Goal: Communication & Community: Answer question/provide support

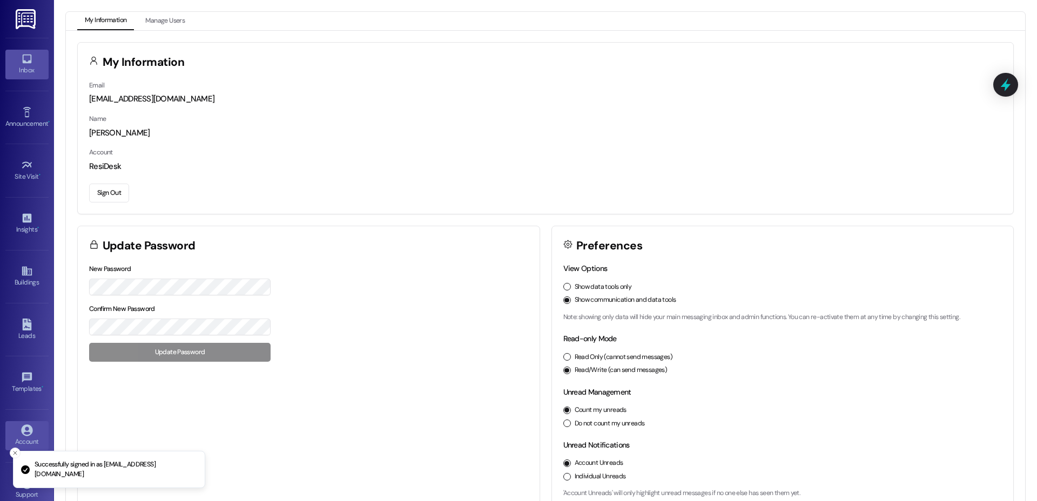
click at [28, 68] on div "Inbox" at bounding box center [27, 70] width 54 height 11
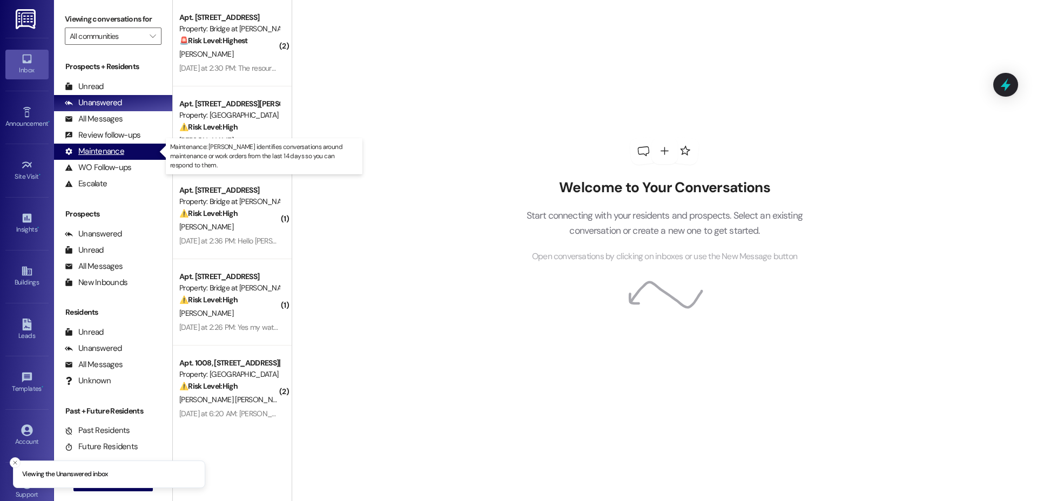
click at [96, 153] on div "Maintenance" at bounding box center [94, 151] width 59 height 11
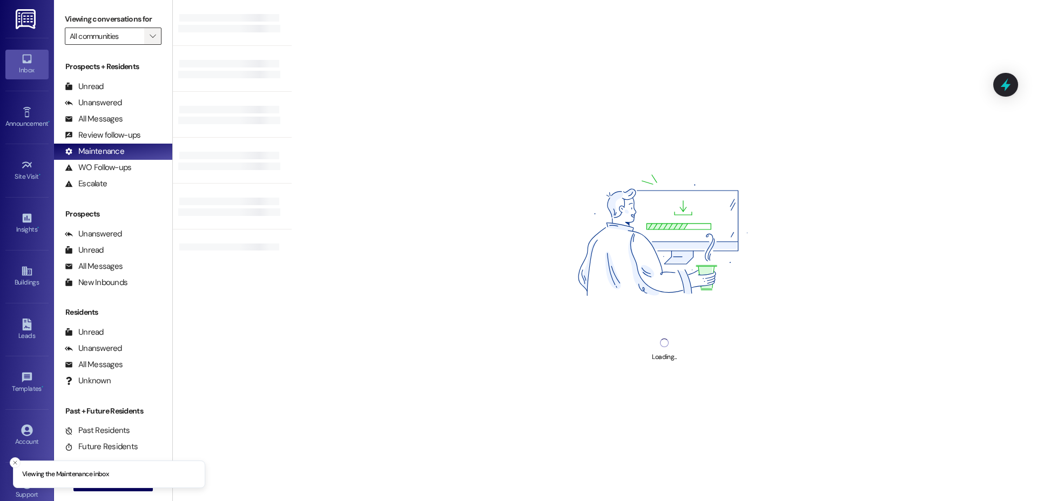
click at [150, 35] on icon "" at bounding box center [153, 36] width 6 height 9
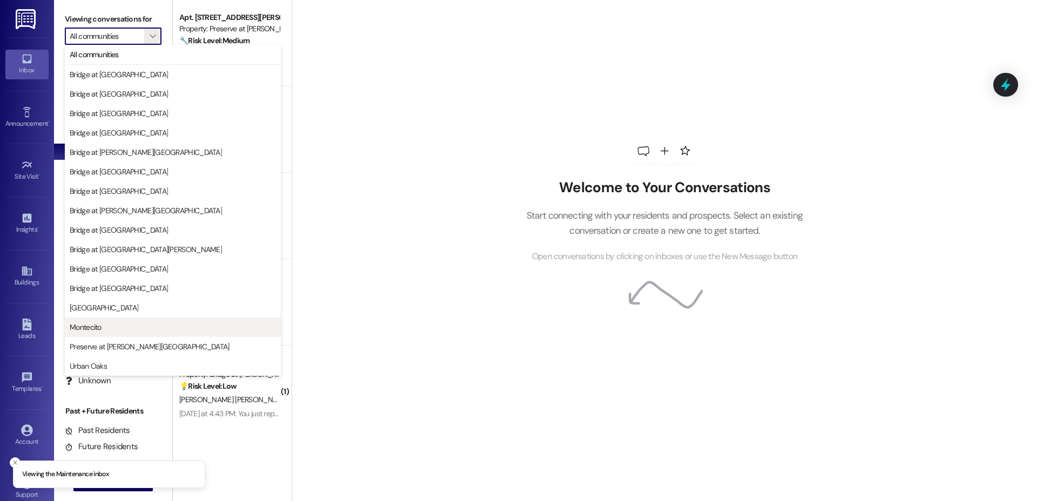
click at [111, 328] on span "Montecito" at bounding box center [173, 327] width 206 height 11
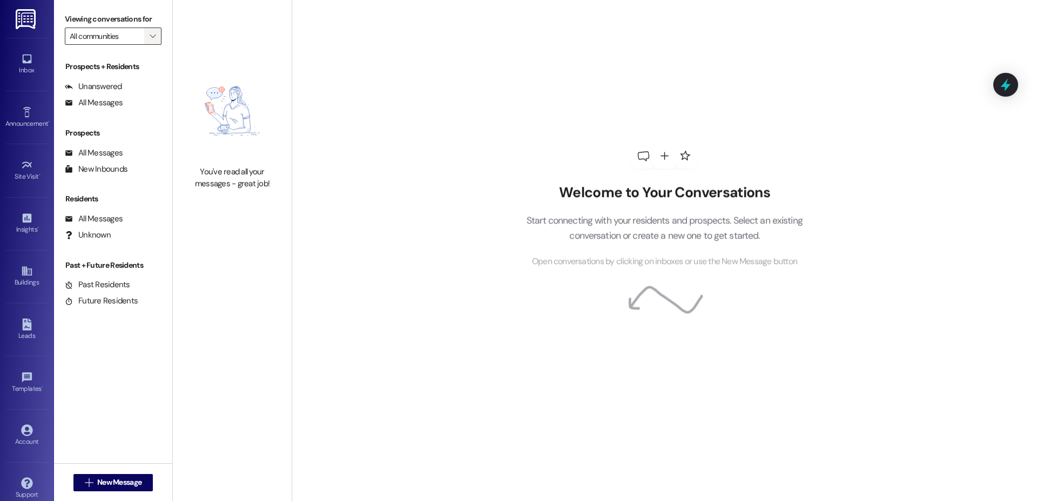
type input "Montecito"
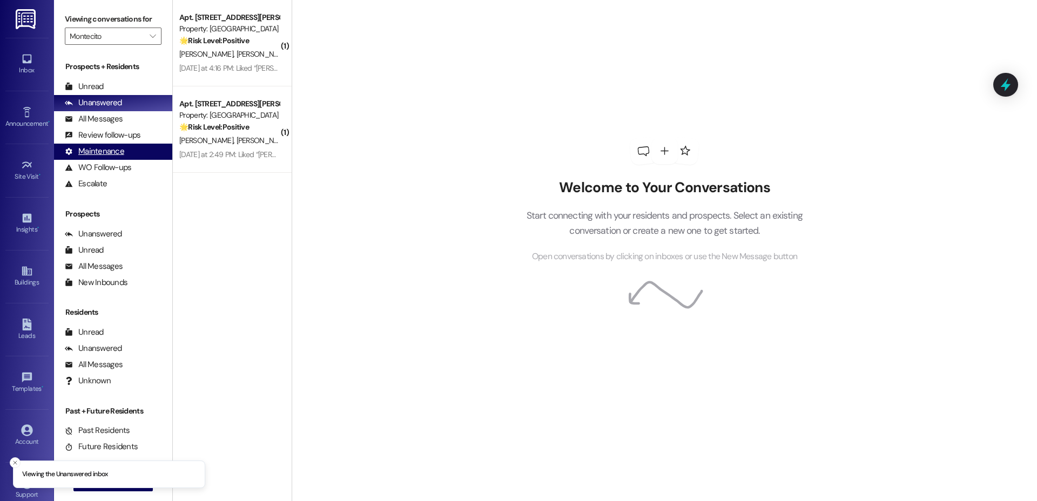
click at [102, 155] on div "Maintenance" at bounding box center [94, 151] width 59 height 11
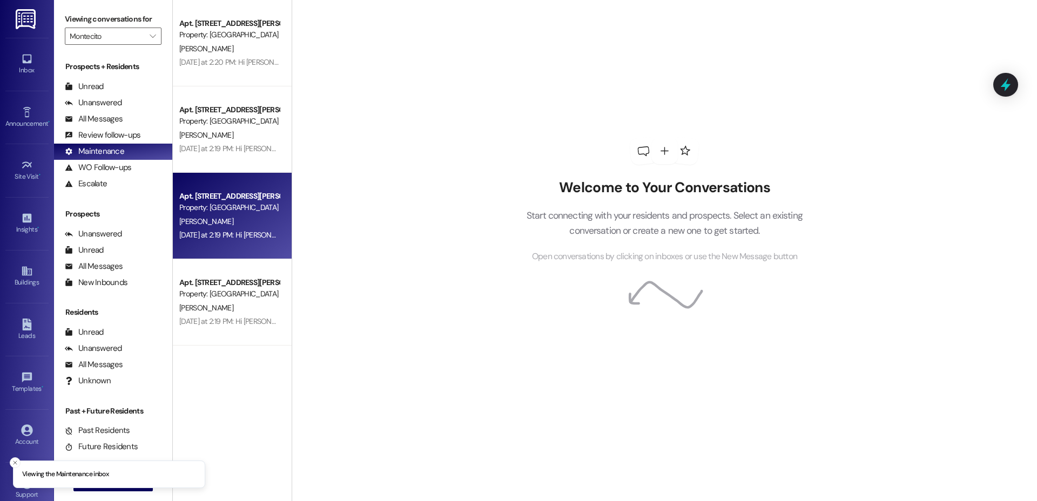
click at [210, 224] on div "[PERSON_NAME]" at bounding box center [229, 222] width 102 height 14
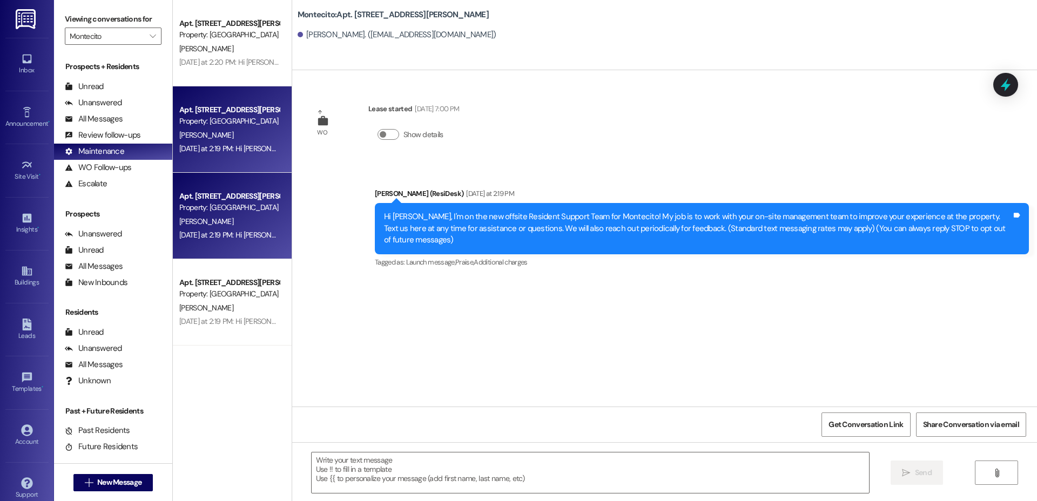
click at [202, 153] on div "[DATE] at 2:19 PM: Hi [PERSON_NAME], I'm on the new offsite Resident Support Te…" at bounding box center [229, 149] width 102 height 14
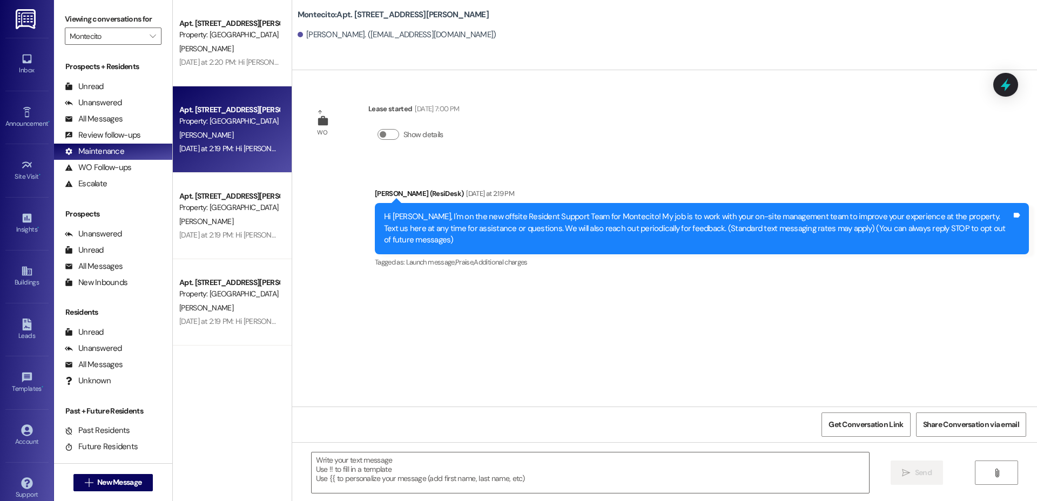
type textarea "Fetching suggested responses. Please feel free to read through the conversation…"
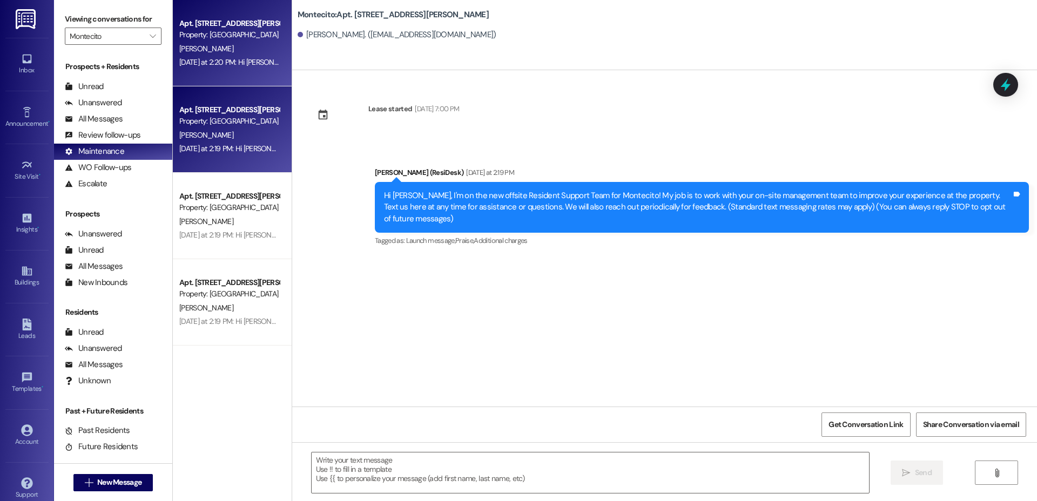
click at [231, 42] on div "[PERSON_NAME]" at bounding box center [229, 49] width 102 height 14
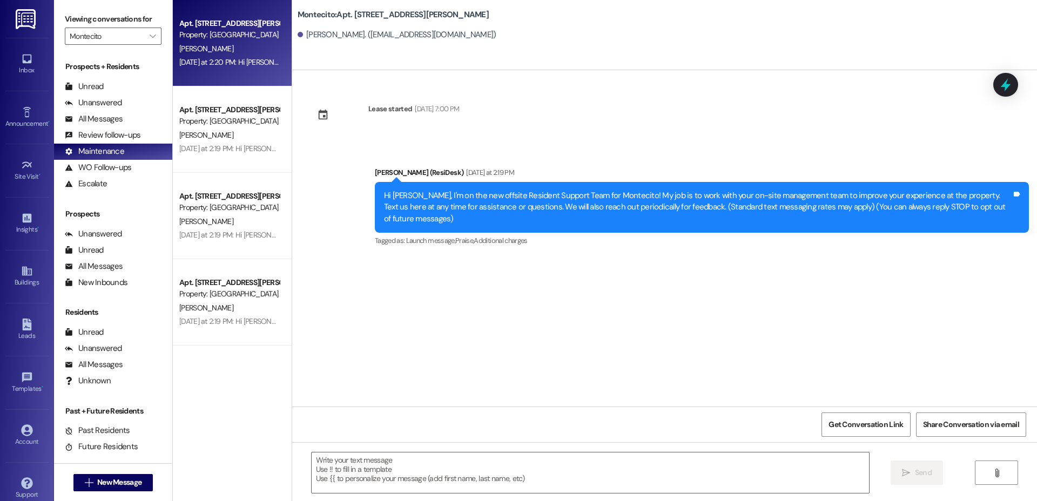
type textarea "Fetching suggested responses. Please feel free to read through the conversation…"
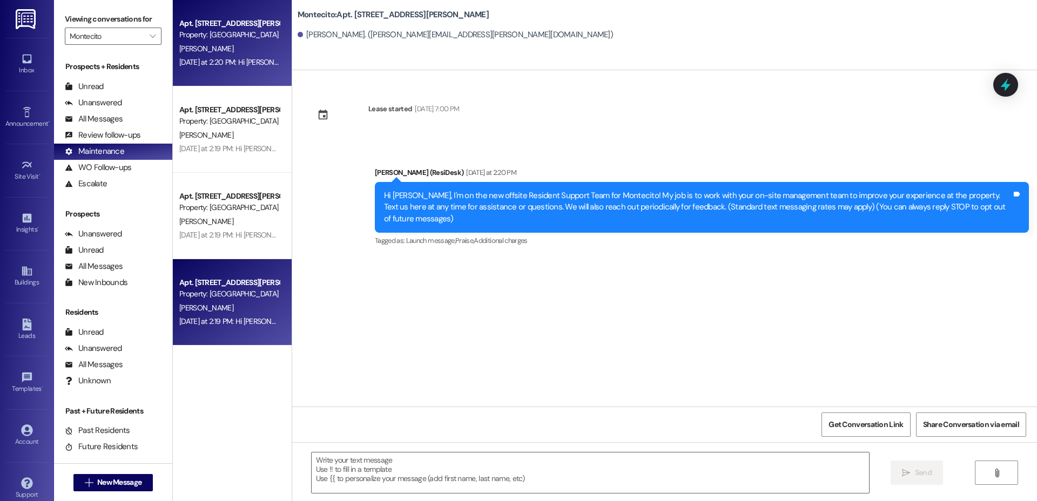
click at [211, 291] on div "Property: [GEOGRAPHIC_DATA]" at bounding box center [229, 294] width 100 height 11
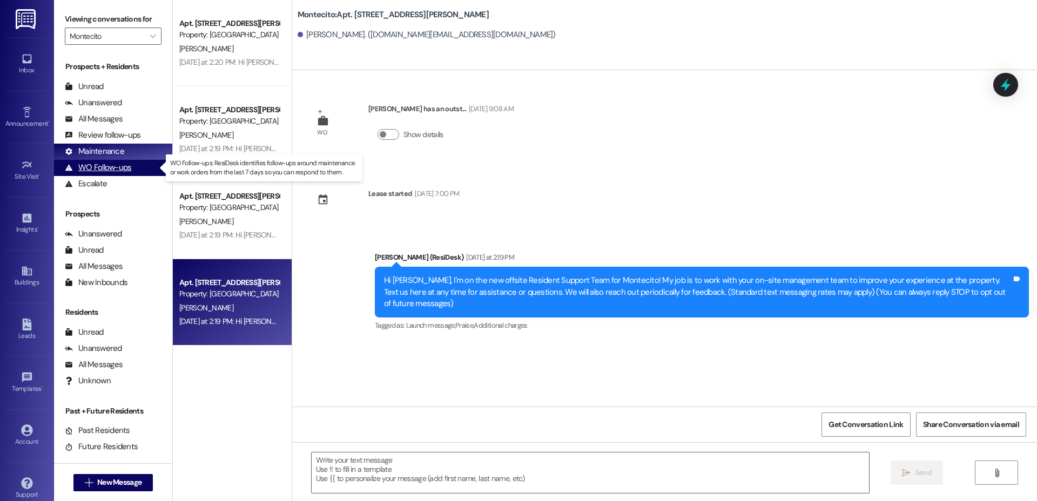
click at [97, 168] on div "WO Follow-ups" at bounding box center [98, 167] width 66 height 11
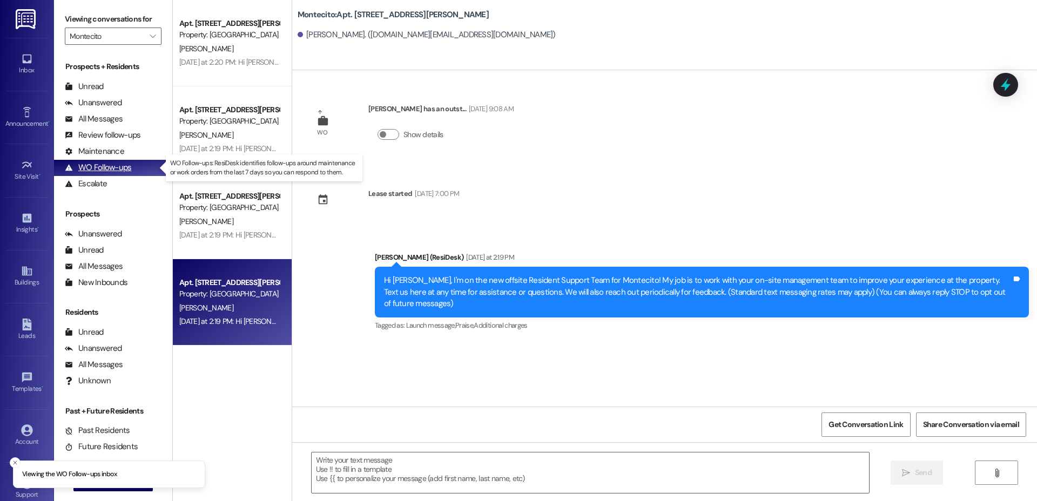
click at [121, 168] on div "WO Follow-ups" at bounding box center [98, 167] width 66 height 11
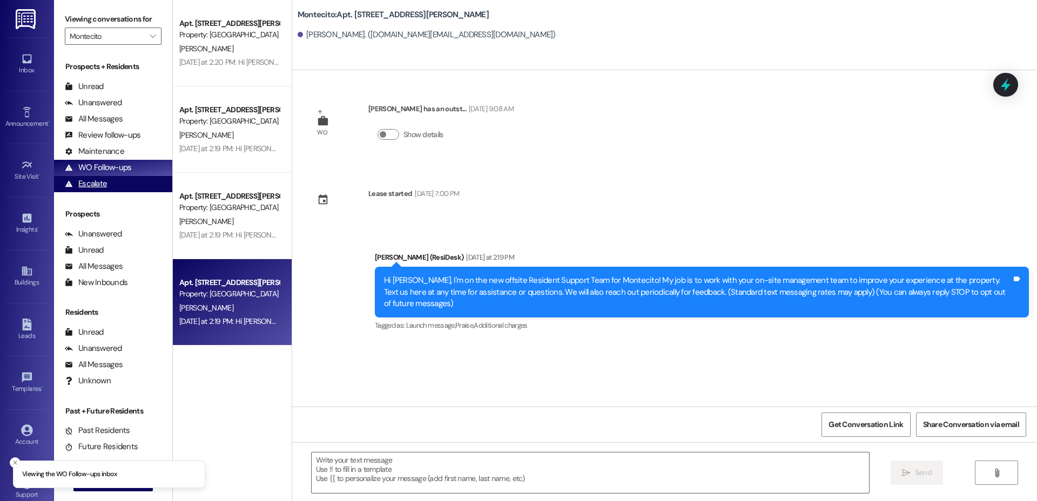
click at [99, 183] on div "Escalate" at bounding box center [86, 183] width 42 height 11
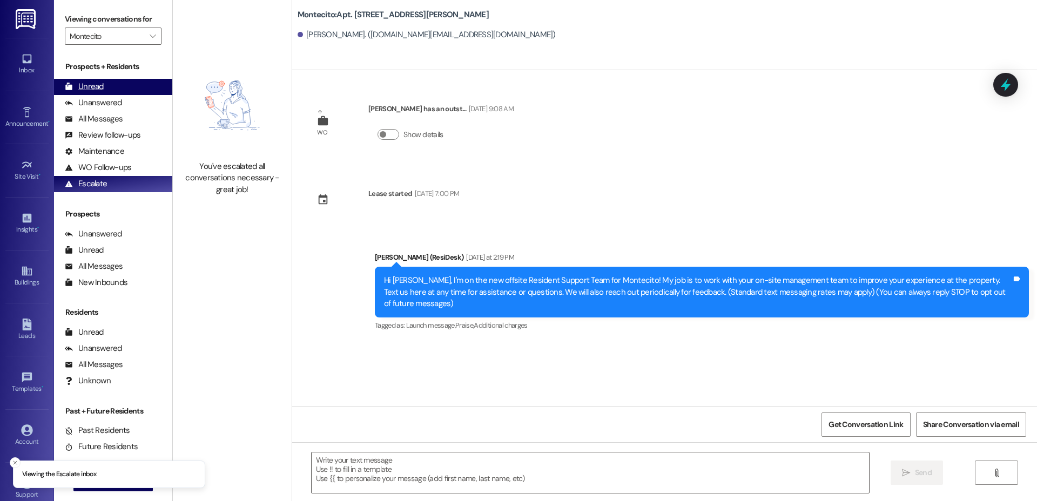
click at [105, 81] on div "Unread (0)" at bounding box center [113, 87] width 118 height 16
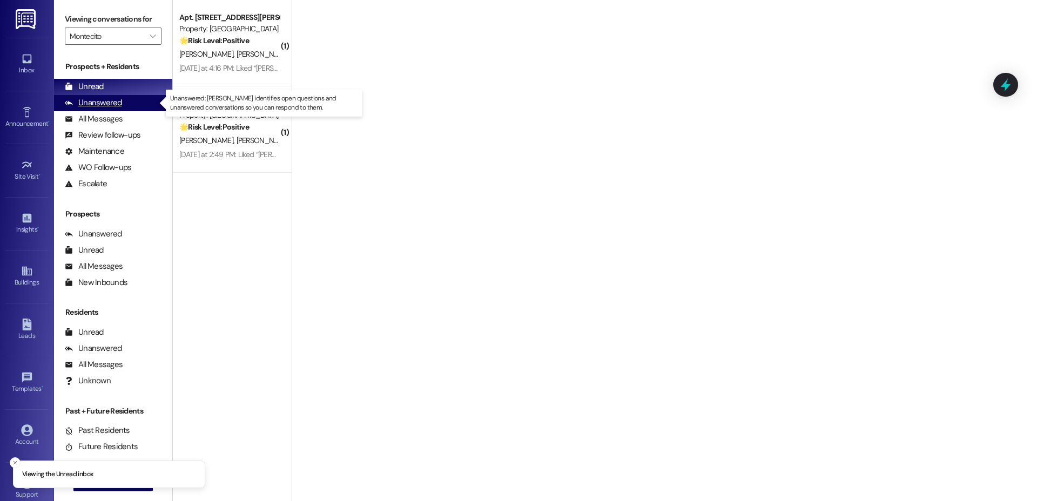
click at [112, 99] on div "Unanswered" at bounding box center [93, 102] width 57 height 11
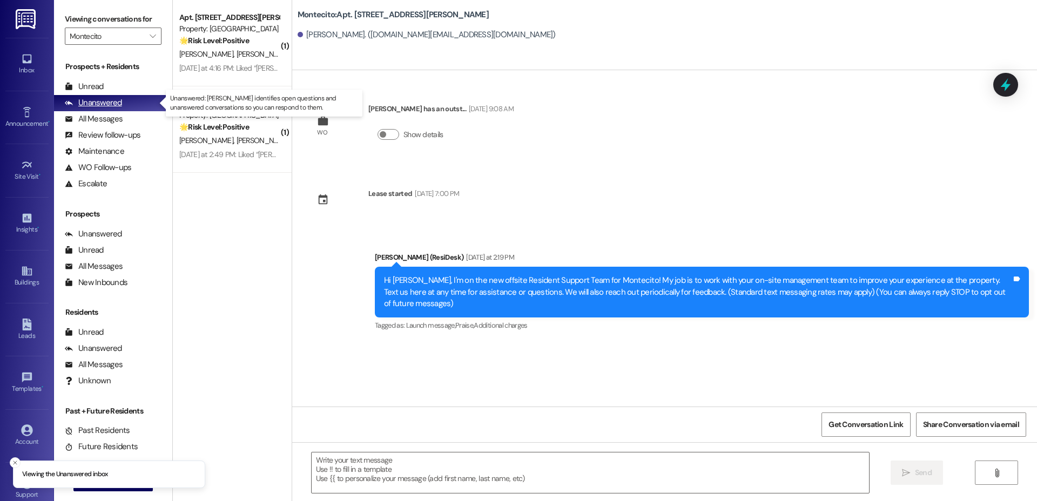
type textarea "Fetching suggested responses. Please feel free to read through the conversation…"
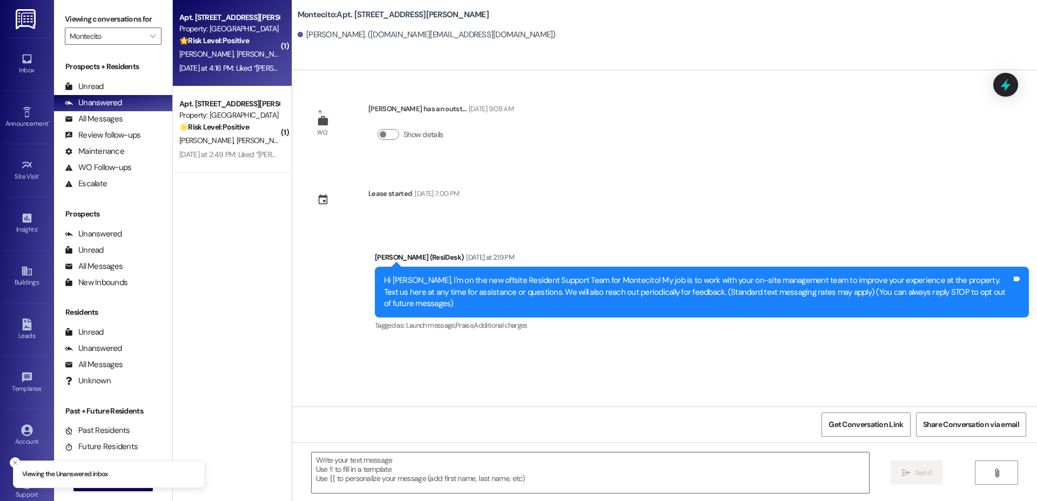
click at [210, 43] on strong "🌟 Risk Level: Positive" at bounding box center [214, 41] width 70 height 10
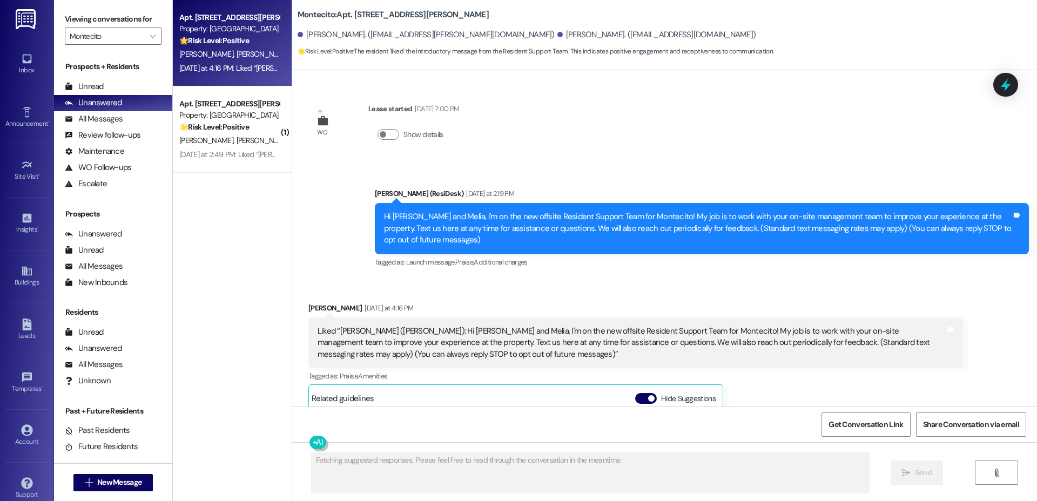
scroll to position [215, 0]
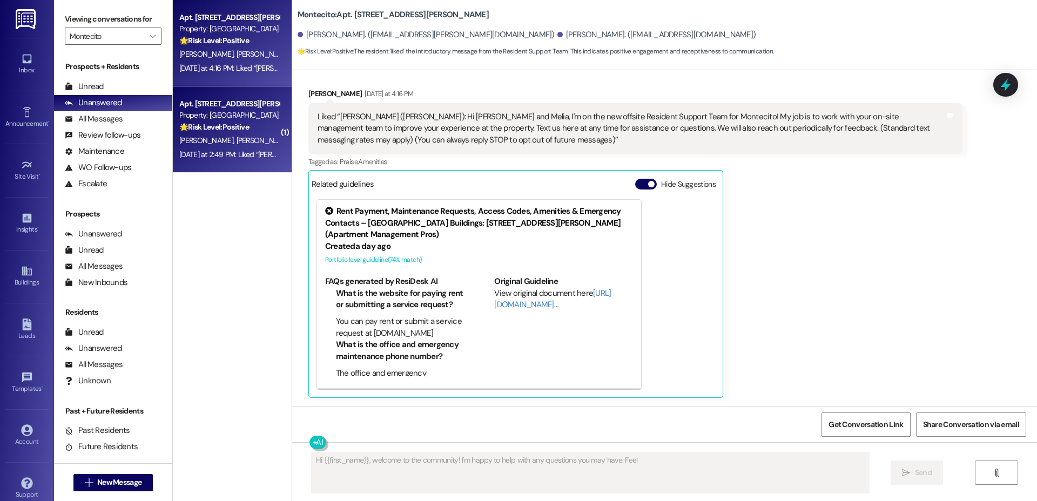
type textarea "Hi {{first_name}}, welcome to the community! I'm happy to help with any questio…"
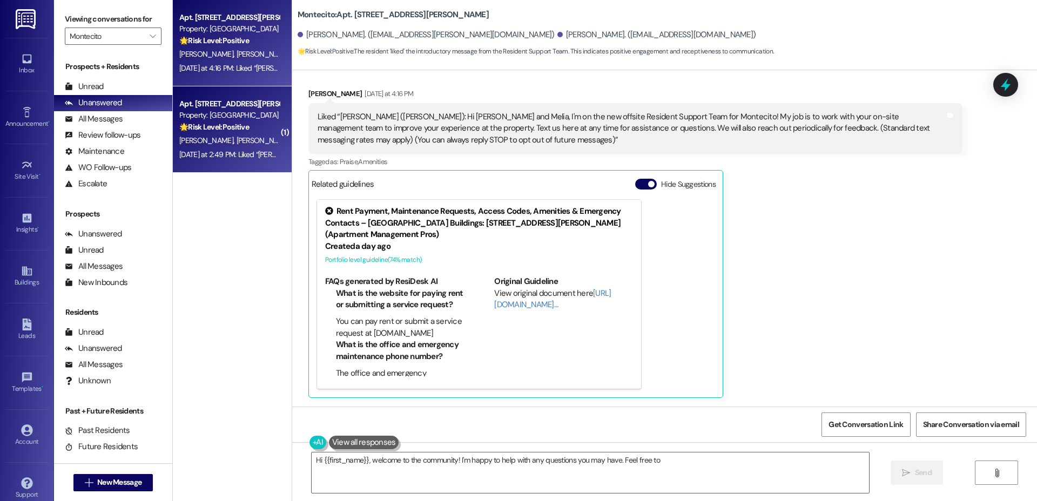
click at [246, 147] on div "[PERSON_NAME] [PERSON_NAME]" at bounding box center [229, 141] width 102 height 14
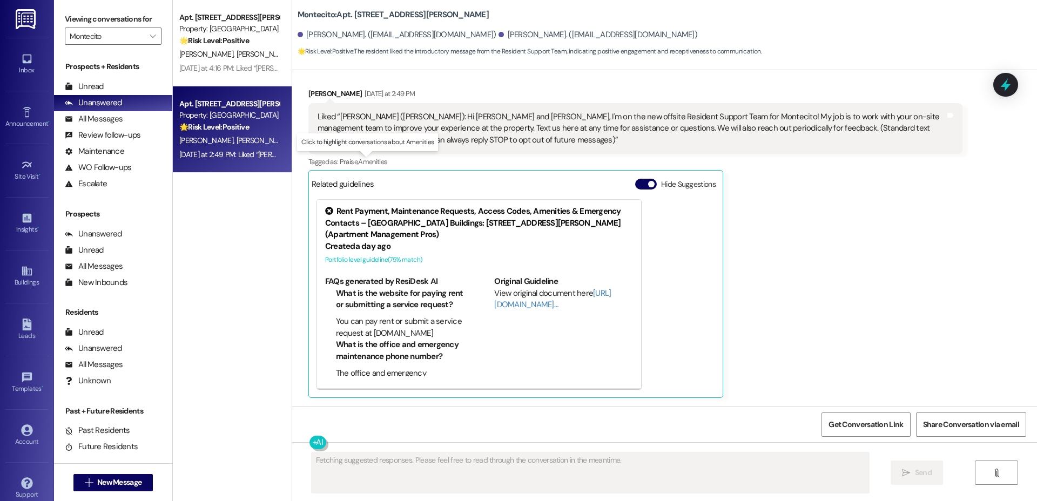
scroll to position [0, 0]
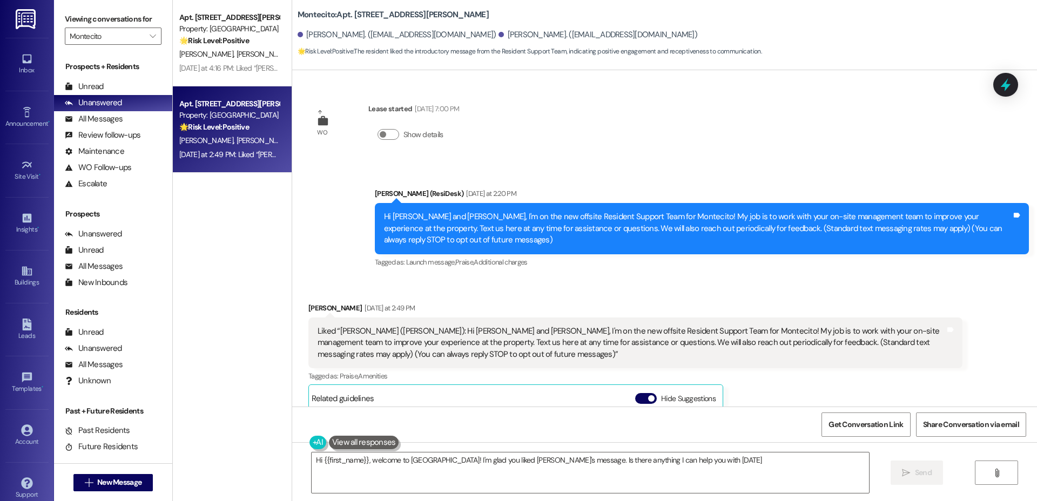
type textarea "Hi {{first_name}}, welcome to [GEOGRAPHIC_DATA]! I'm glad you liked [PERSON_NAM…"
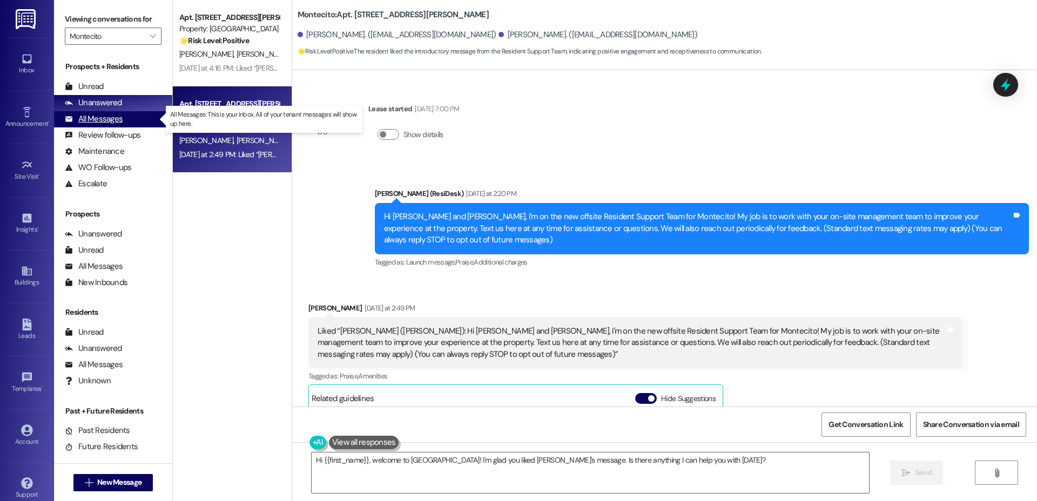
click at [110, 123] on div "All Messages" at bounding box center [94, 118] width 58 height 11
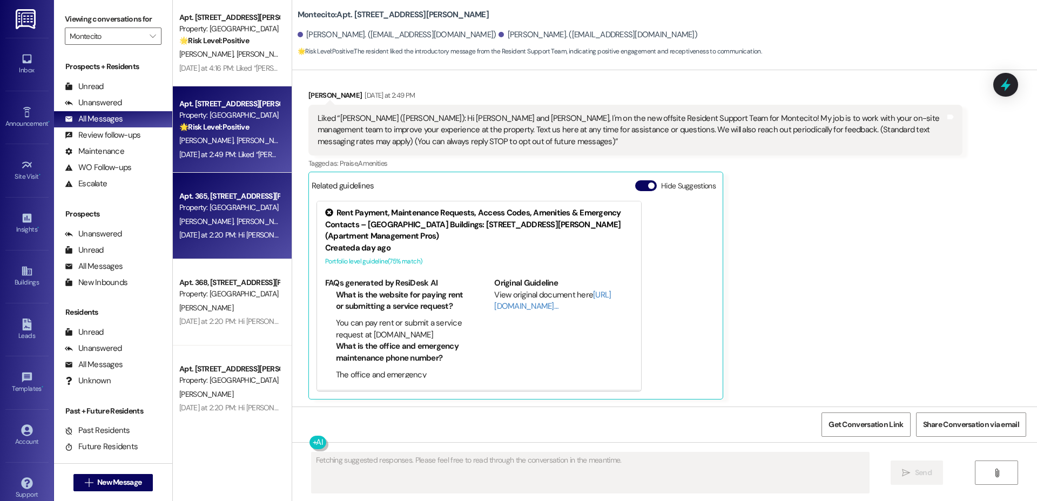
scroll to position [214, 0]
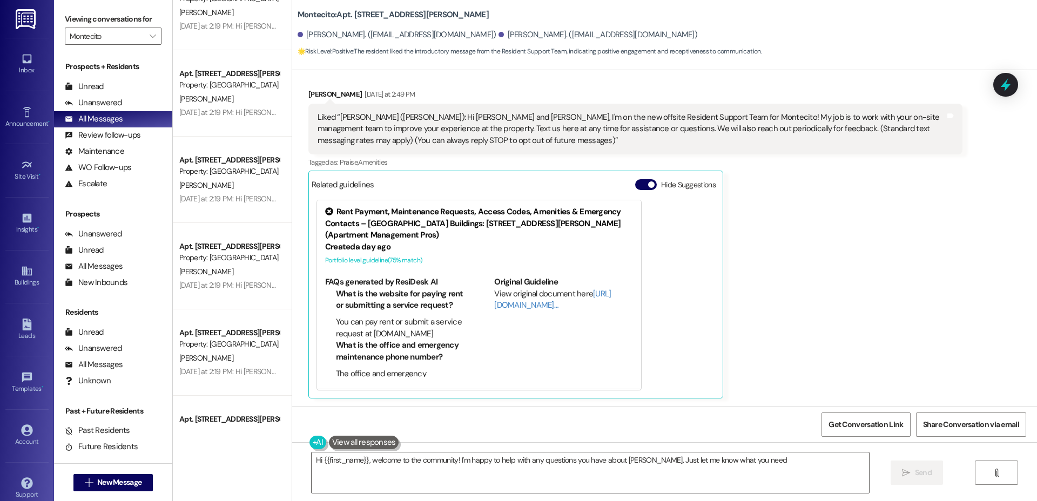
type textarea "Hi {{first_name}}, welcome to the community! I'm happy to help with any questio…"
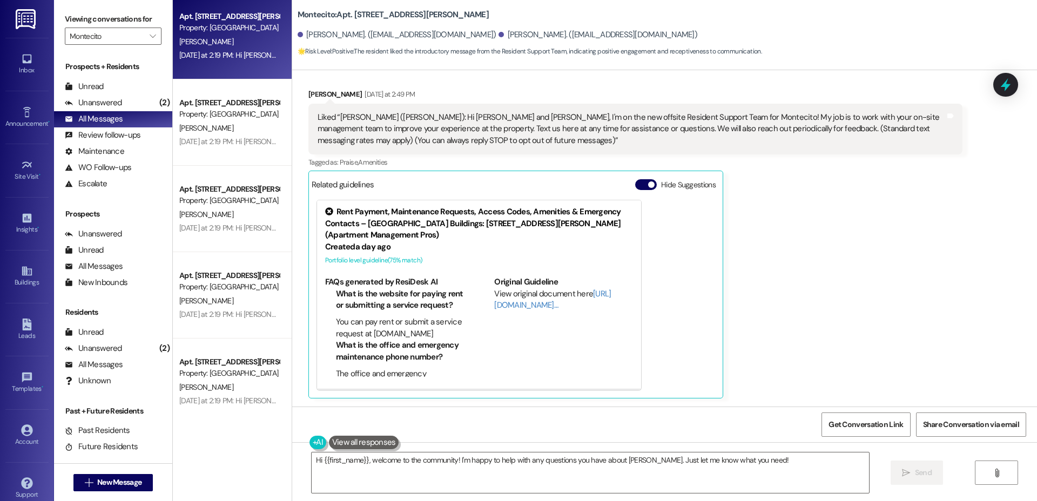
scroll to position [1650, 0]
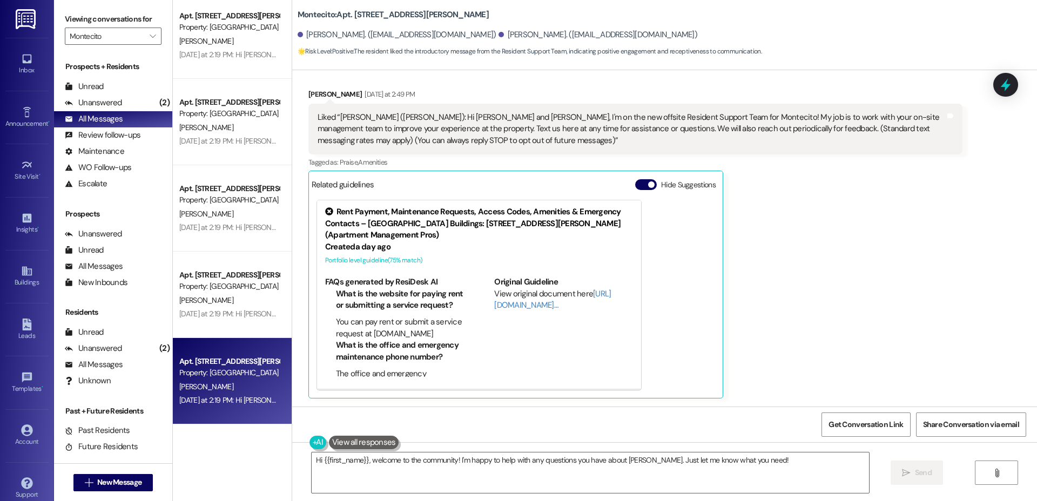
click at [209, 370] on div "Property: [GEOGRAPHIC_DATA]" at bounding box center [229, 372] width 100 height 11
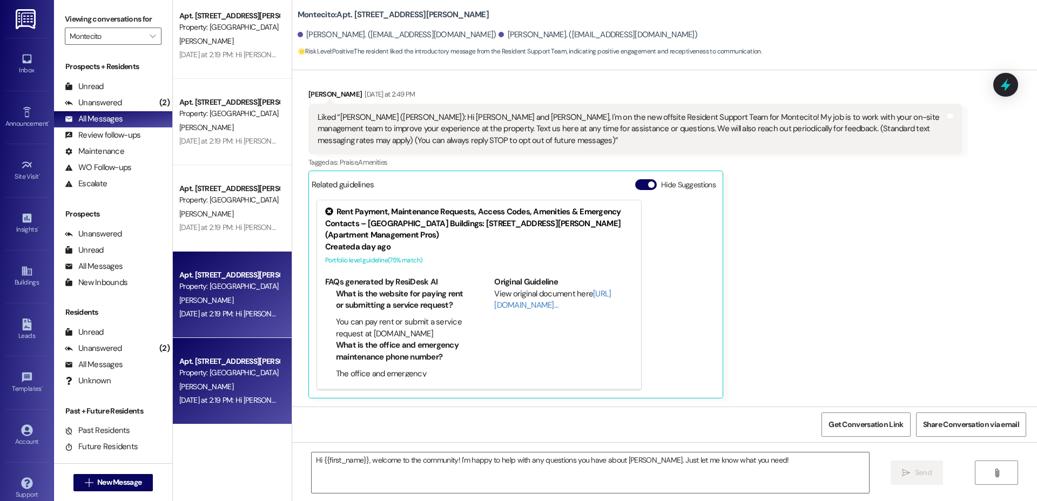
type textarea "Fetching suggested responses. Please feel free to read through the conversation…"
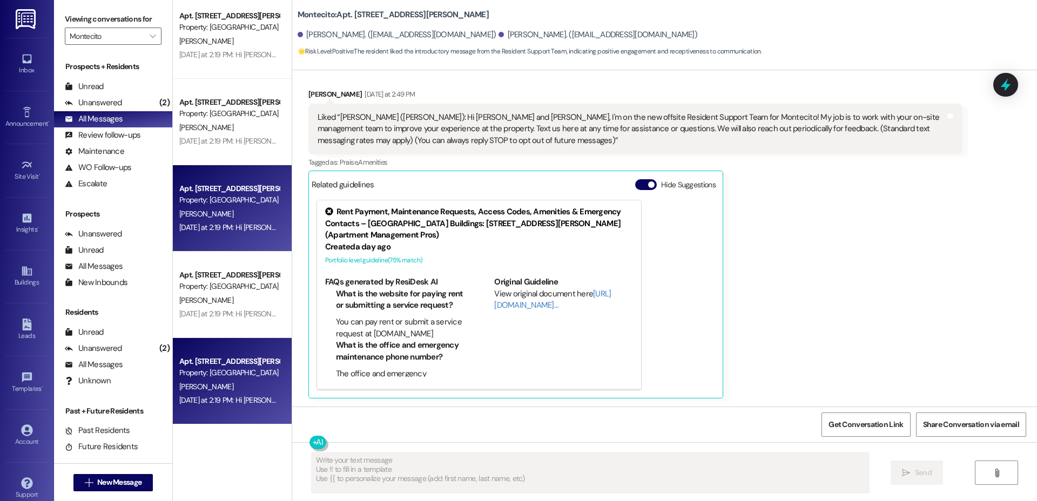
scroll to position [0, 0]
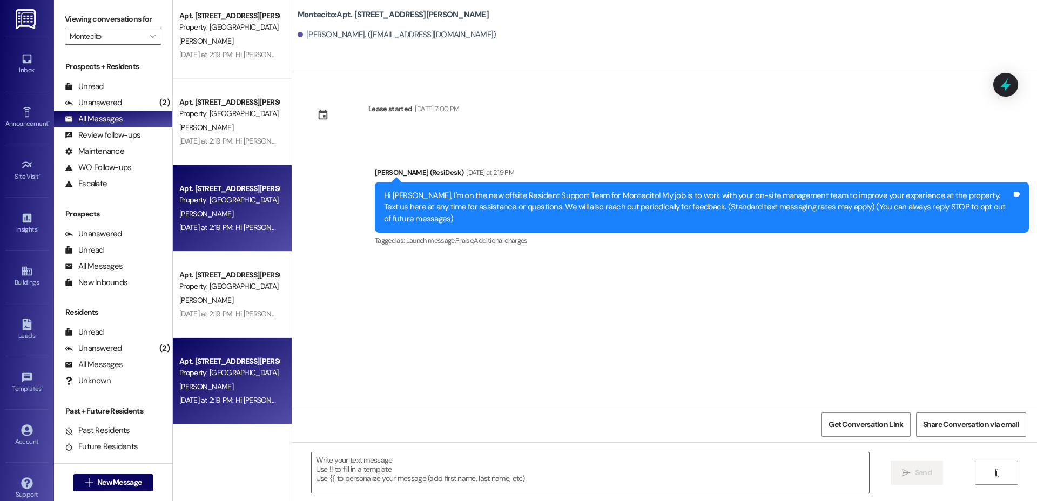
click at [230, 165] on div "Apt. 103, [STREET_ADDRESS][PERSON_NAME] Property: Montecito [PERSON_NAME] [DATE…" at bounding box center [232, 208] width 119 height 86
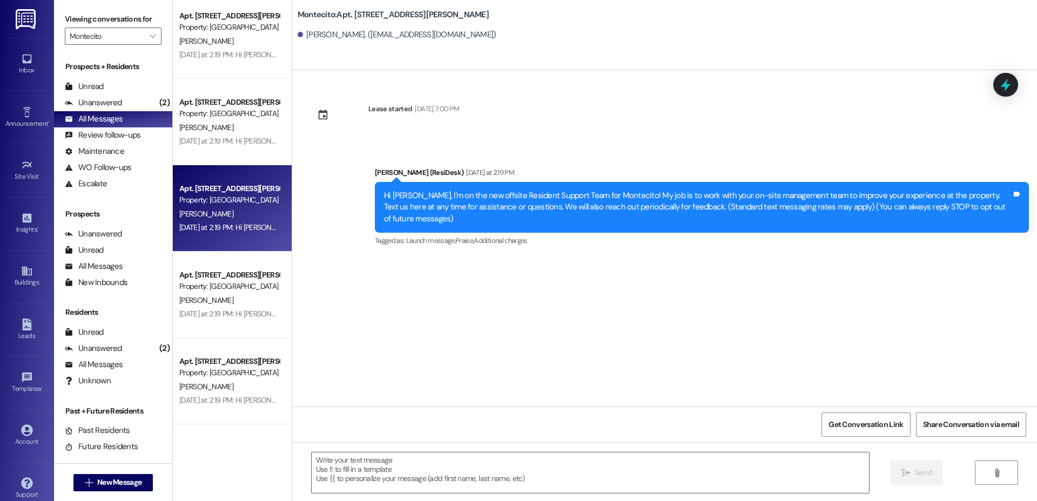
type textarea "Fetching suggested responses. Please feel free to read through the conversation…"
click at [229, 112] on div "Property: [GEOGRAPHIC_DATA]" at bounding box center [229, 113] width 100 height 11
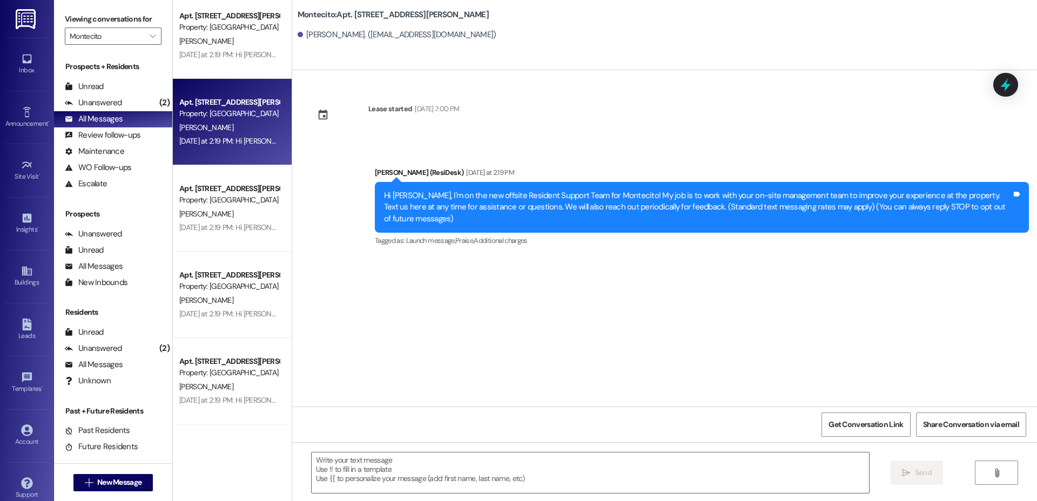
scroll to position [1476, 0]
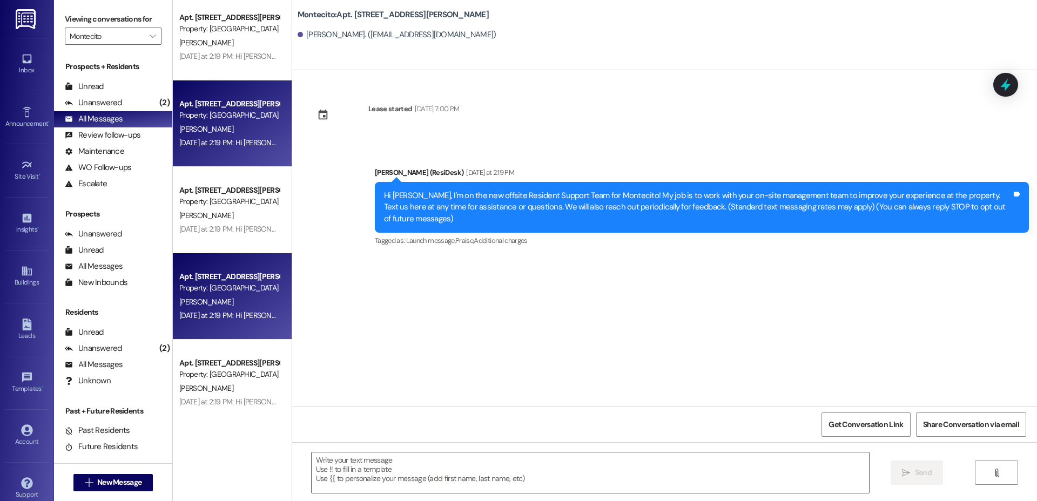
click at [231, 96] on div "Apt. 105, [STREET_ADDRESS][PERSON_NAME] Property: Montecito [PERSON_NAME] [DATE…" at bounding box center [232, 124] width 119 height 86
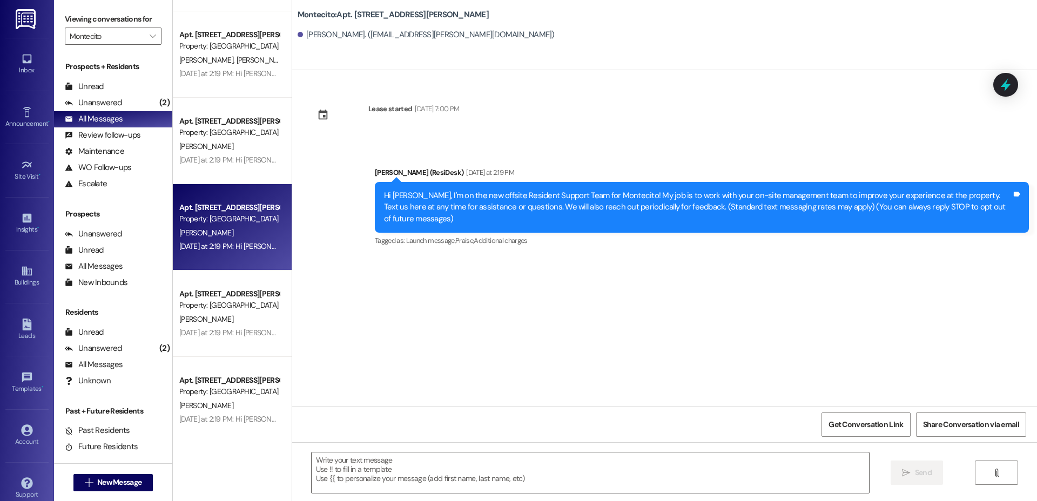
scroll to position [1333, 0]
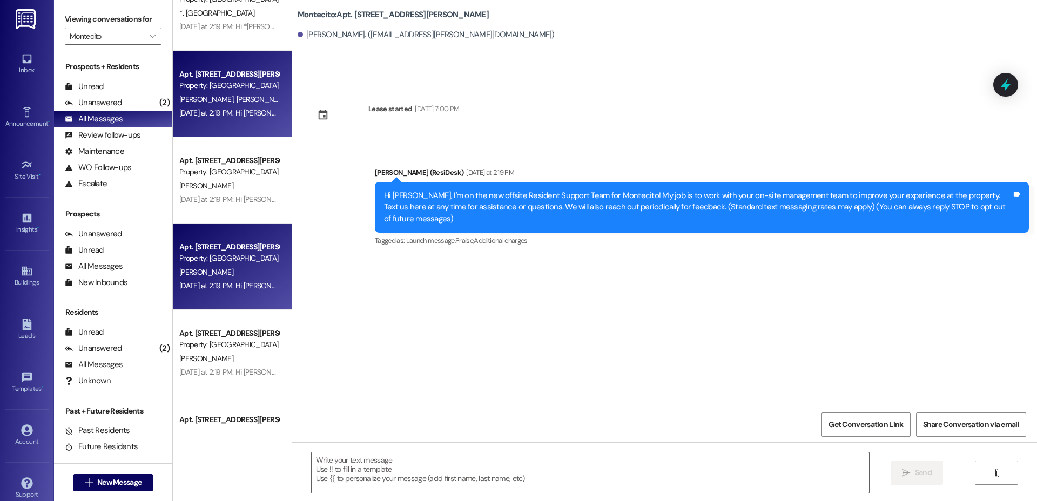
click at [236, 95] on span "[PERSON_NAME] [PERSON_NAME]" at bounding box center [291, 100] width 110 height 10
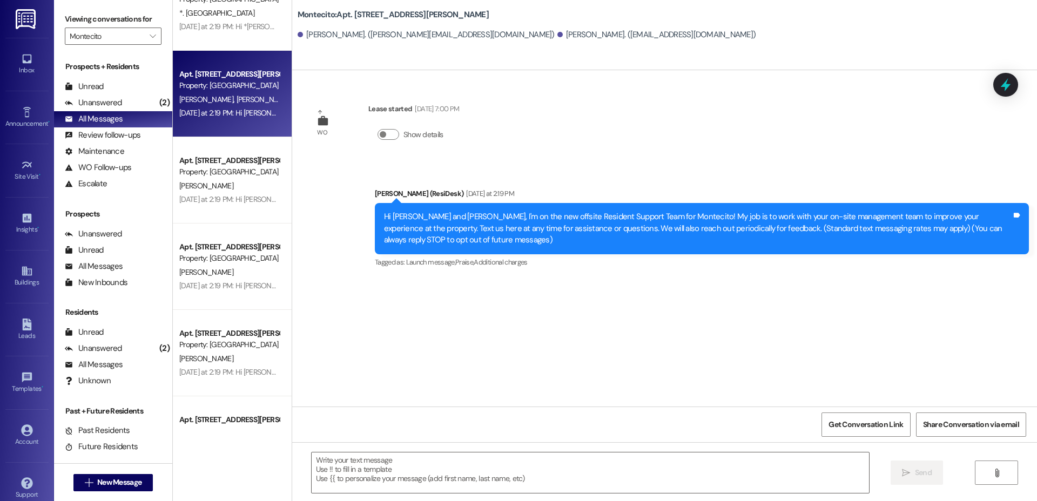
type textarea "Fetching suggested responses. Please feel free to read through the conversation…"
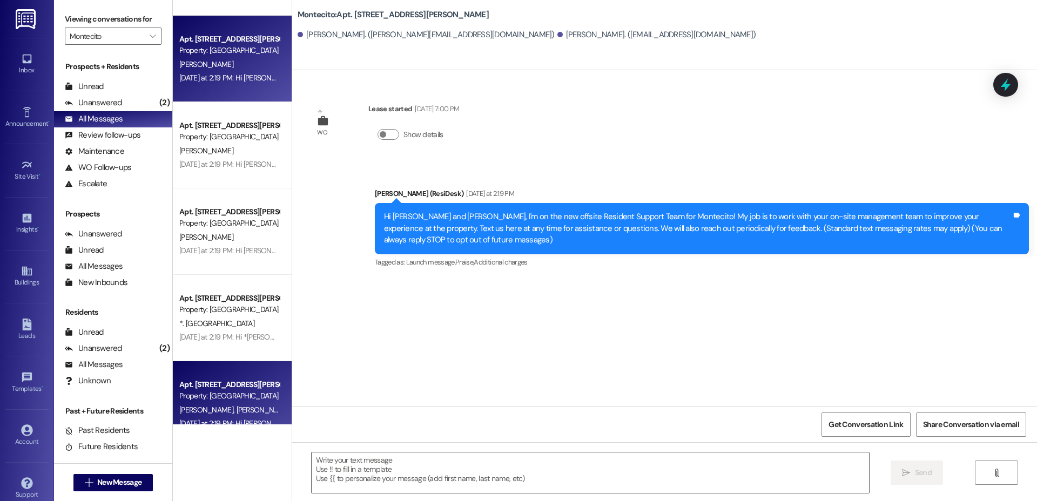
click at [227, 98] on div "Apt. 394, [STREET_ADDRESS][PERSON_NAME] Property: Montecito [PERSON_NAME] [DATE…" at bounding box center [232, 59] width 119 height 86
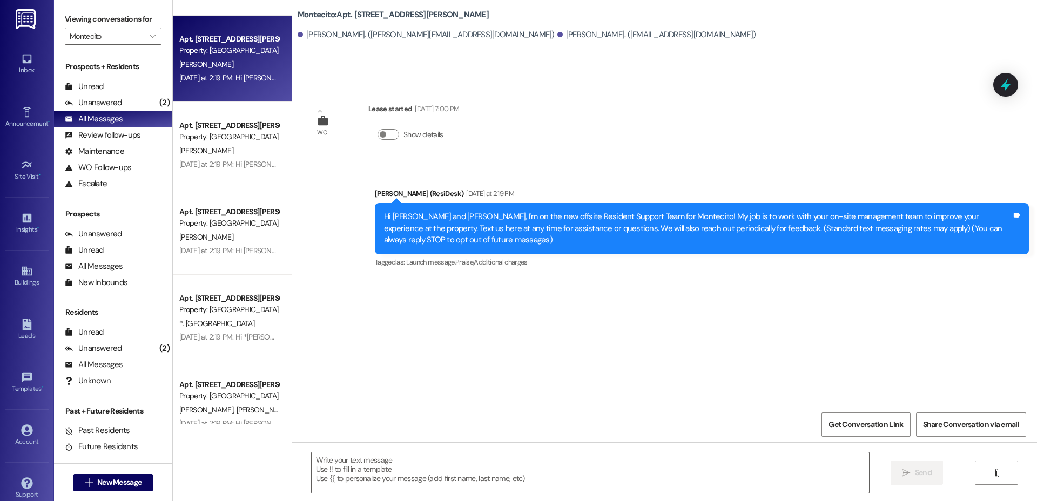
type textarea "Fetching suggested responses. Please feel free to read through the conversation…"
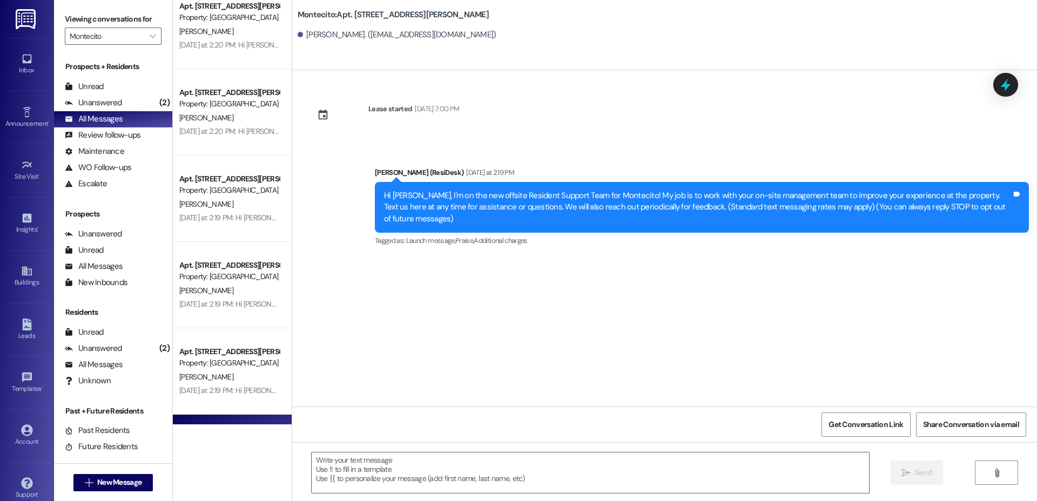
scroll to position [619, 0]
click at [227, 98] on div "Apt. [STREET_ADDRESS][PERSON_NAME]" at bounding box center [229, 96] width 100 height 11
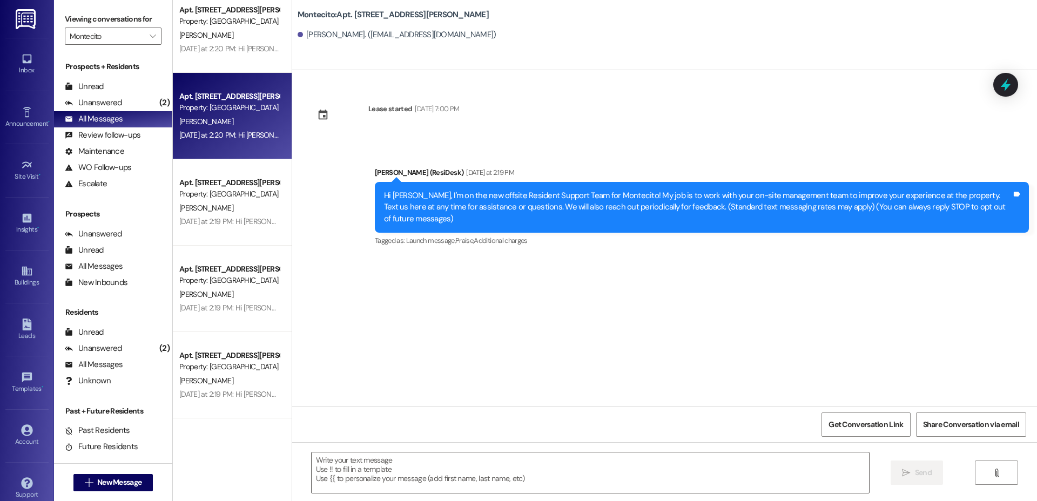
type textarea "Fetching suggested responses. Please feel free to read through the conversation…"
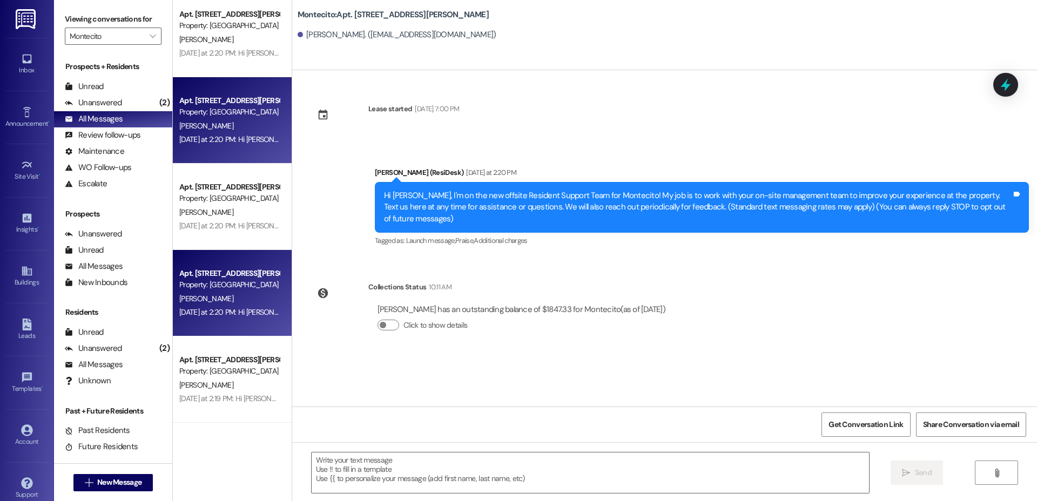
click at [220, 101] on div "Apt. [STREET_ADDRESS][PERSON_NAME]" at bounding box center [229, 100] width 100 height 11
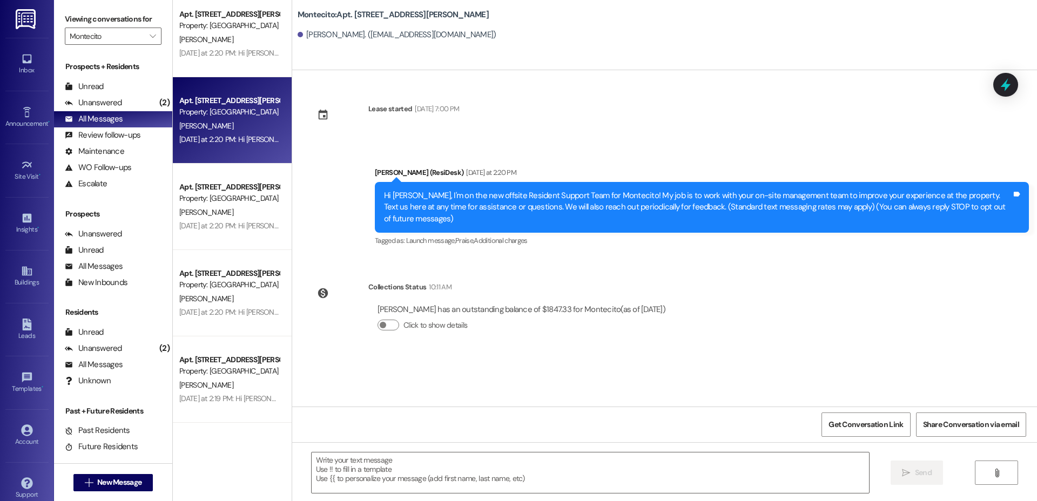
type textarea "Fetching suggested responses. Please feel free to read through the conversation…"
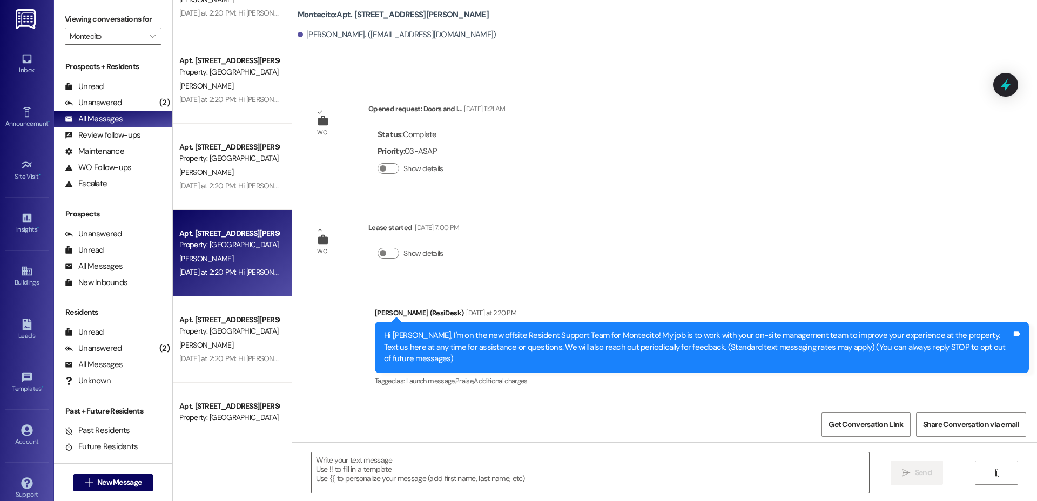
scroll to position [307, 0]
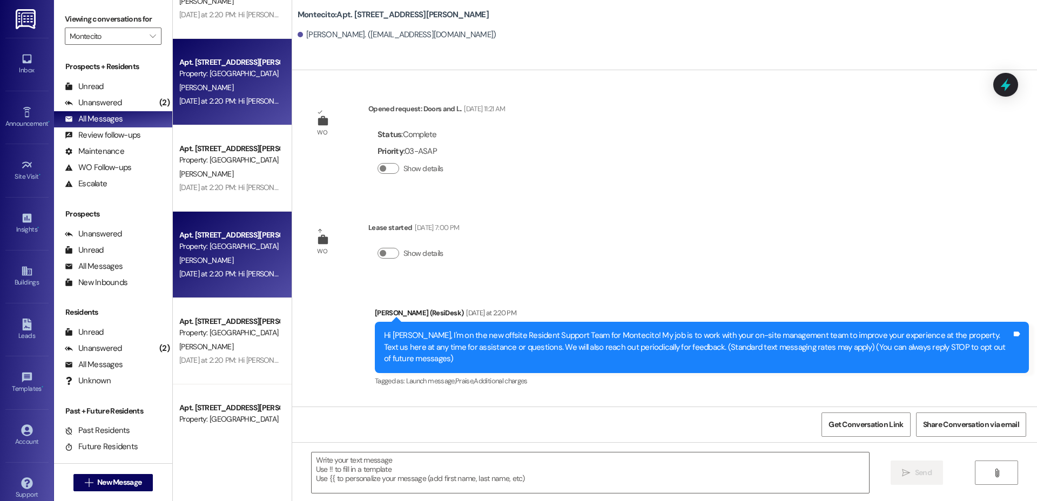
click at [179, 59] on div "Apt. [STREET_ADDRESS][PERSON_NAME]" at bounding box center [229, 62] width 100 height 11
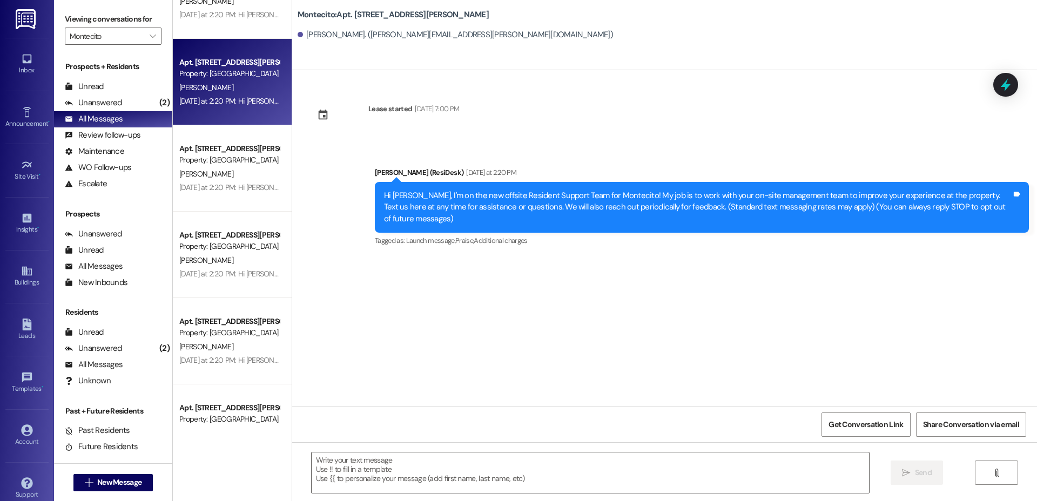
scroll to position [0, 0]
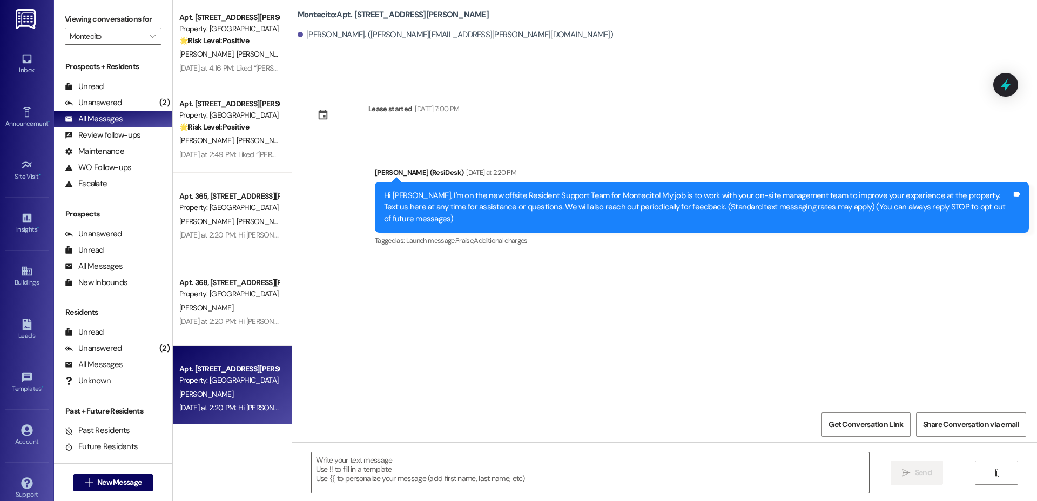
click at [205, 117] on div "Property: [GEOGRAPHIC_DATA]" at bounding box center [229, 115] width 100 height 11
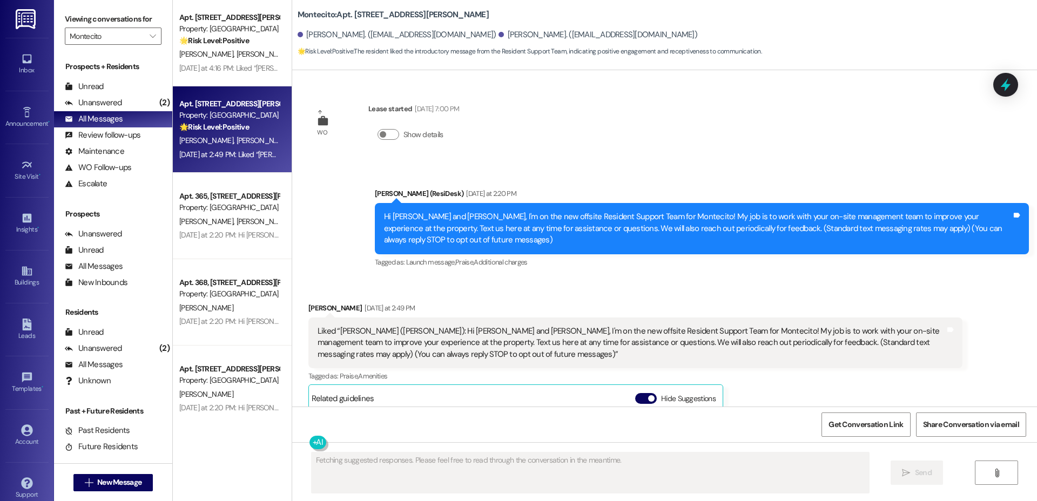
scroll to position [215, 0]
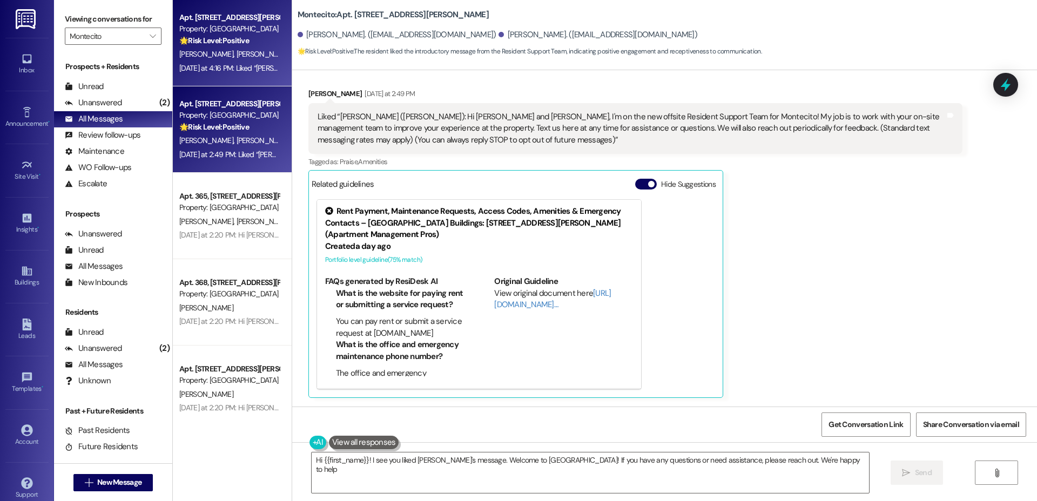
type textarea "Hi {{first_name}}! I see you liked [PERSON_NAME]'s message. Welcome to [GEOGRAP…"
click at [222, 66] on div "[DATE] at 4:16 PM: Liked “[PERSON_NAME] ([PERSON_NAME]): Hi [PERSON_NAME] and […" at bounding box center [913, 68] width 1469 height 10
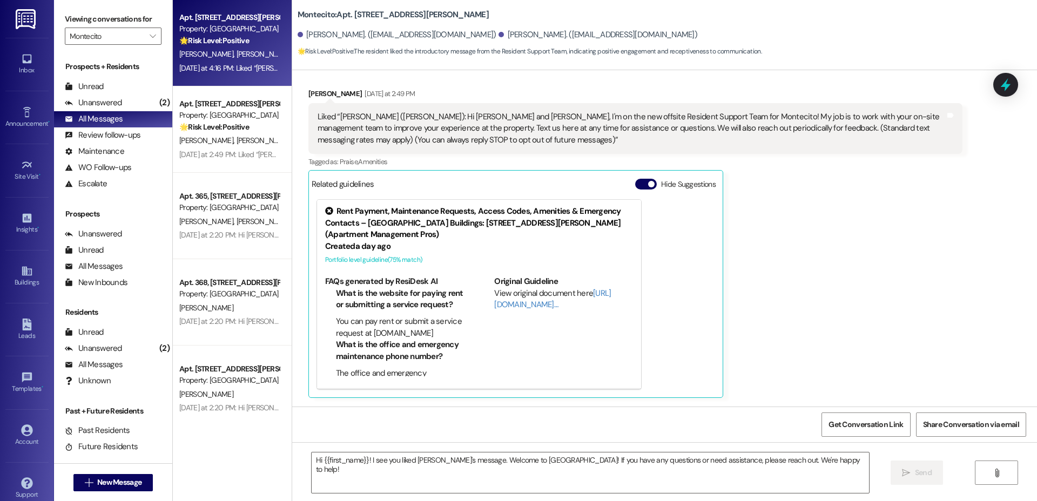
type textarea "Fetching suggested responses. Please feel free to read through the conversation…"
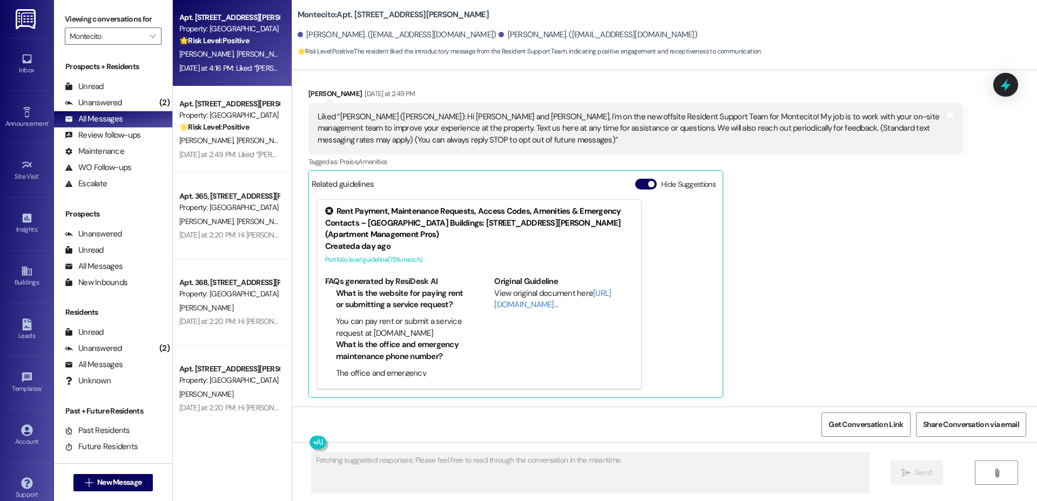
scroll to position [214, 0]
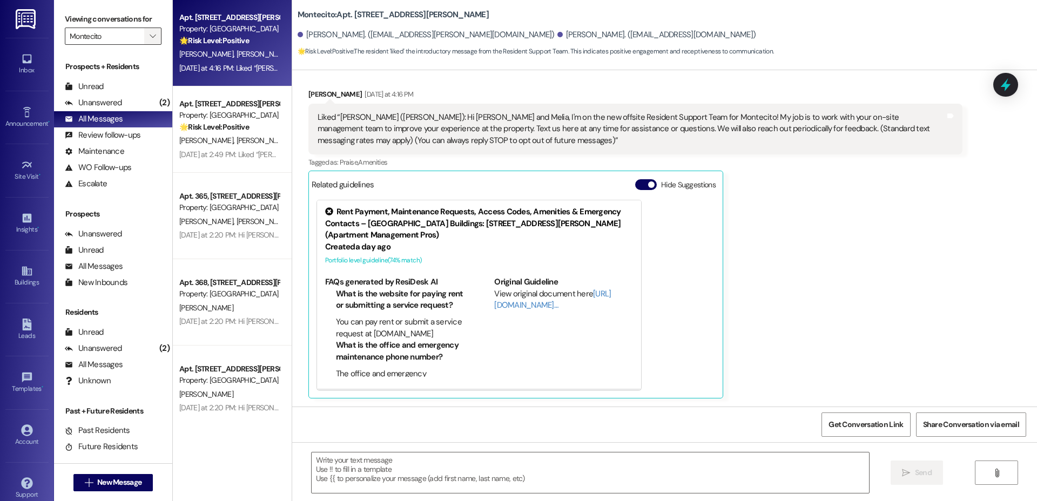
click at [148, 34] on span "" at bounding box center [153, 36] width 10 height 17
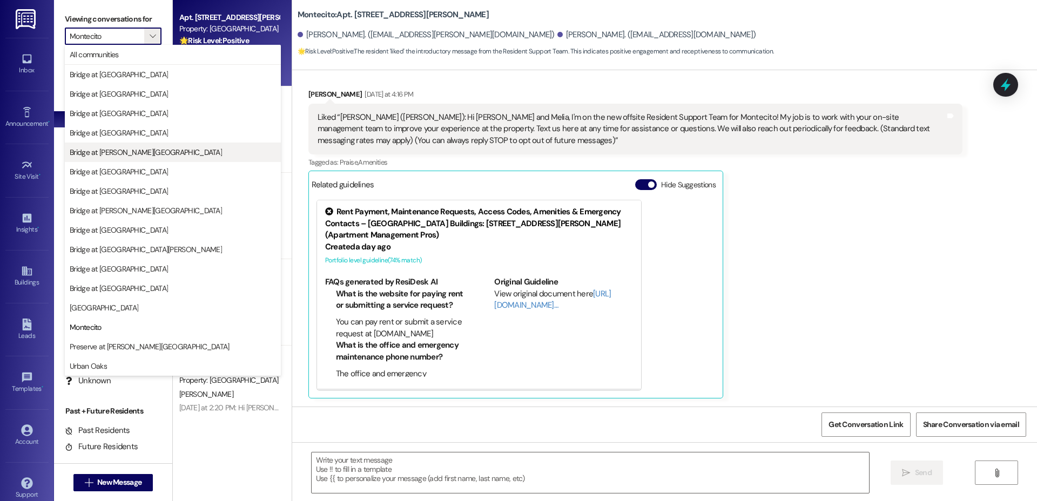
click at [160, 154] on span "Bridge at [PERSON_NAME][GEOGRAPHIC_DATA]" at bounding box center [173, 152] width 206 height 11
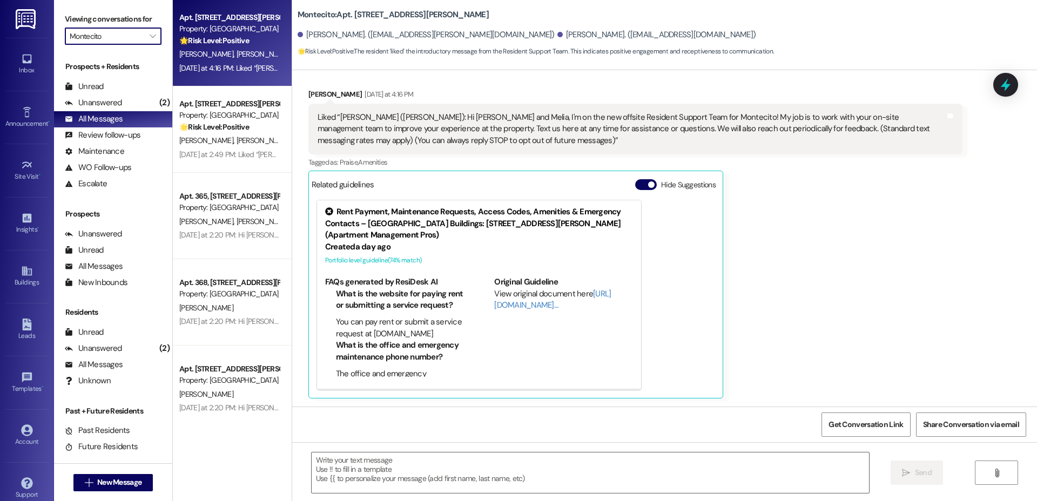
type input "Bridge at [PERSON_NAME][GEOGRAPHIC_DATA]"
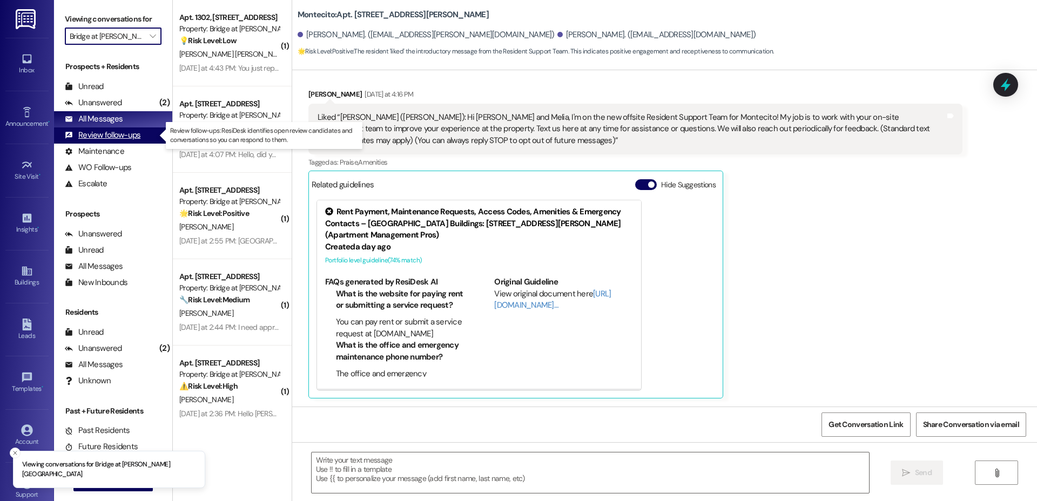
click at [103, 132] on div "Review follow-ups" at bounding box center [103, 135] width 76 height 11
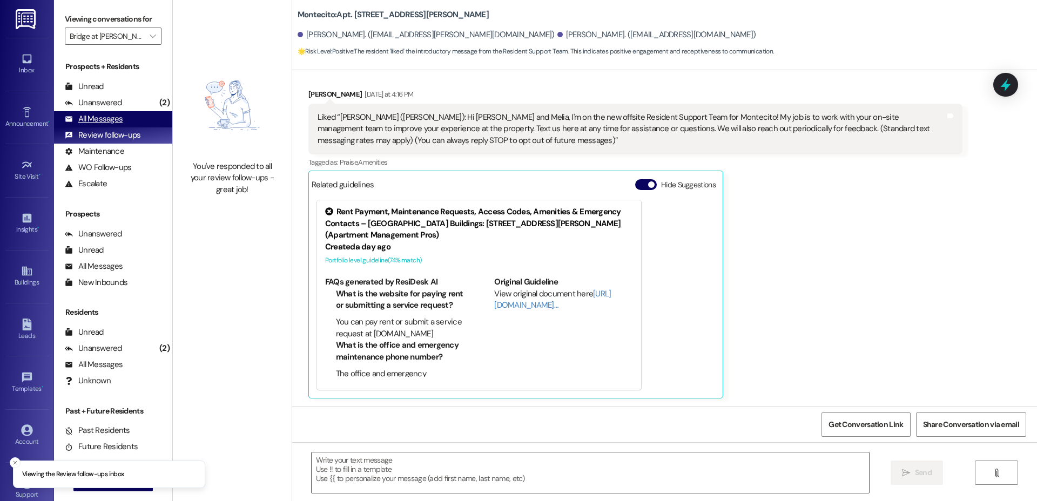
click at [99, 121] on div "All Messages" at bounding box center [94, 118] width 58 height 11
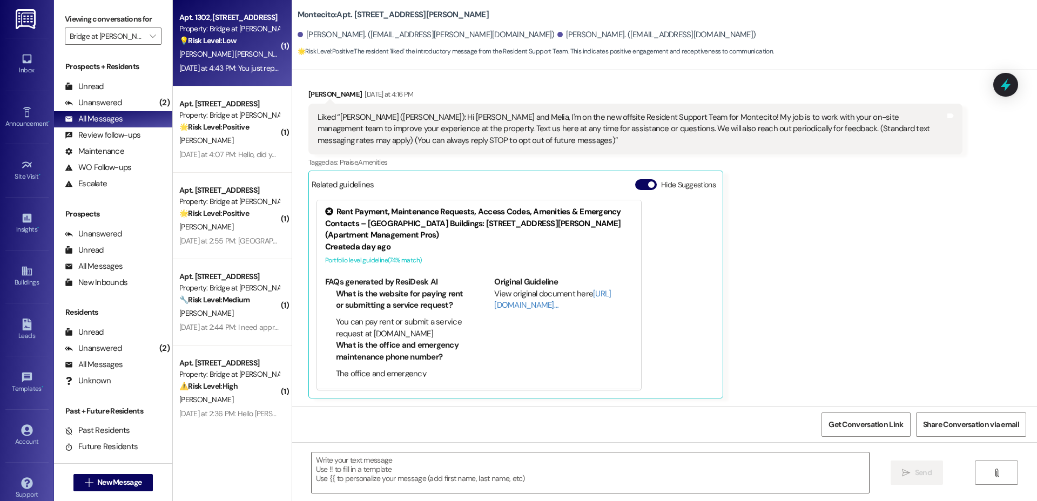
click at [206, 54] on span "[PERSON_NAME] [PERSON_NAME]" at bounding box center [235, 54] width 113 height 10
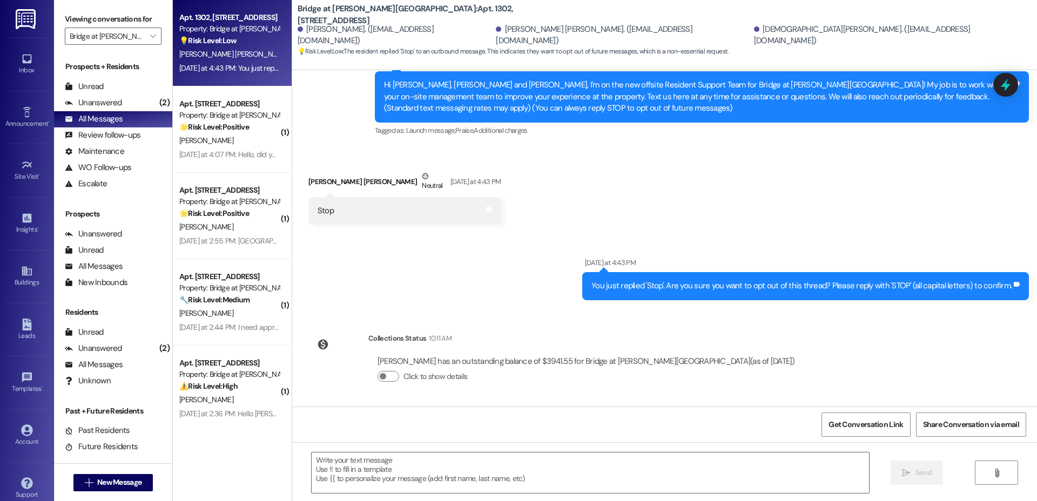
scroll to position [133, 0]
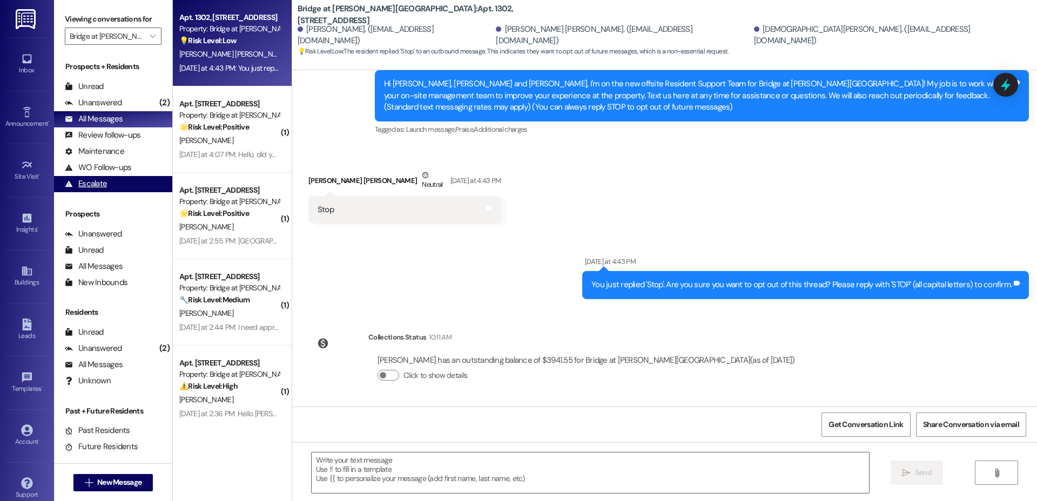
click at [85, 178] on div "Escalate" at bounding box center [86, 183] width 42 height 11
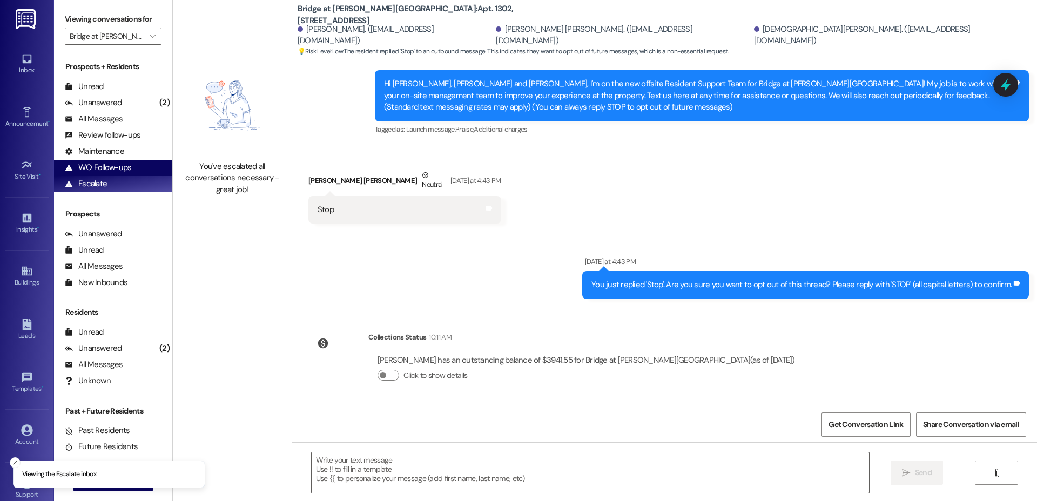
click at [102, 168] on div "WO Follow-ups" at bounding box center [98, 167] width 66 height 11
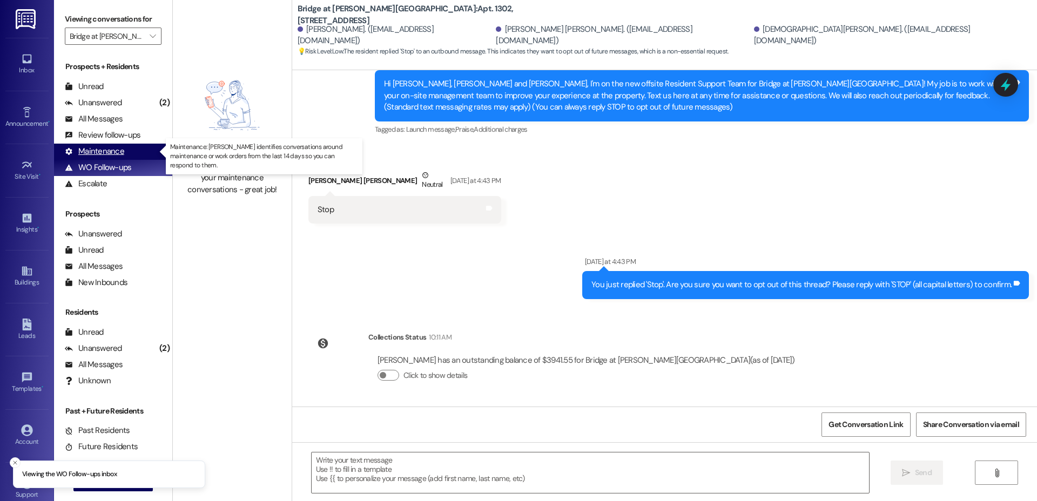
click at [110, 144] on div "Maintenance (undefined)" at bounding box center [113, 152] width 118 height 16
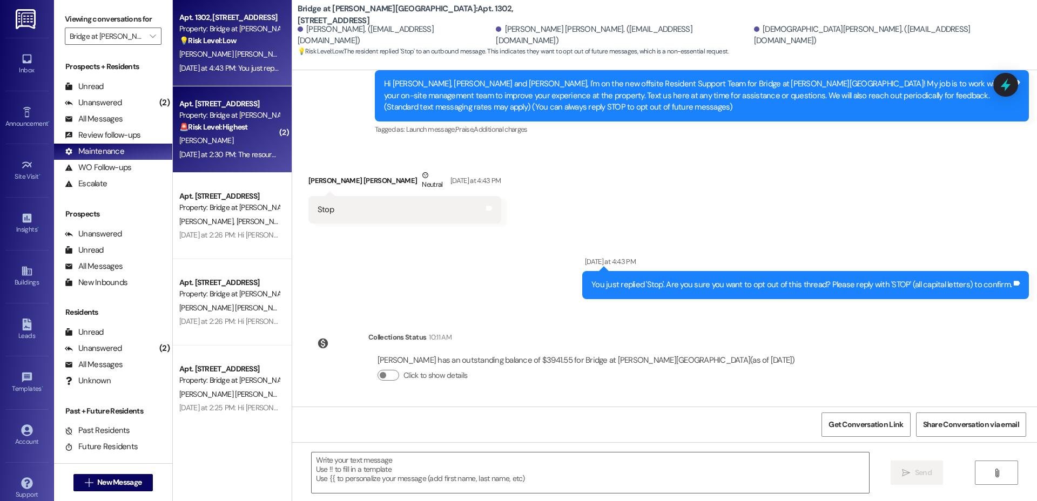
click at [240, 114] on div "Property: Bridge at [PERSON_NAME][GEOGRAPHIC_DATA]" at bounding box center [229, 115] width 100 height 11
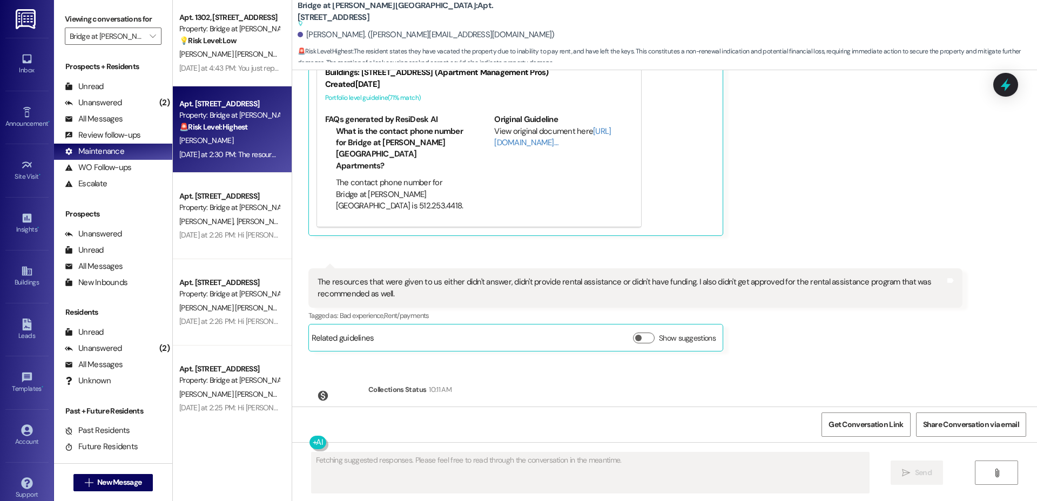
scroll to position [516, 0]
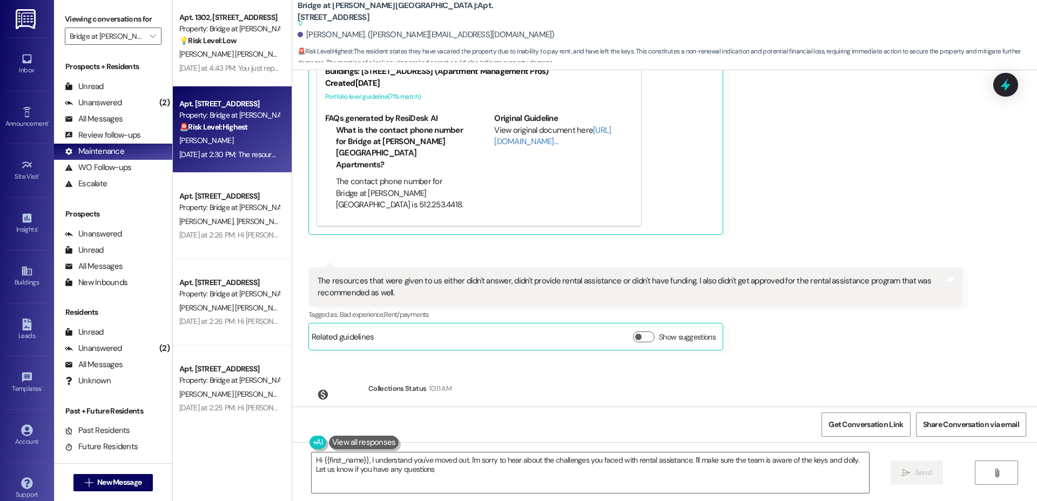
type textarea "Hi {{first_name}}, I understand you've moved out. I'm sorry to hear about the c…"
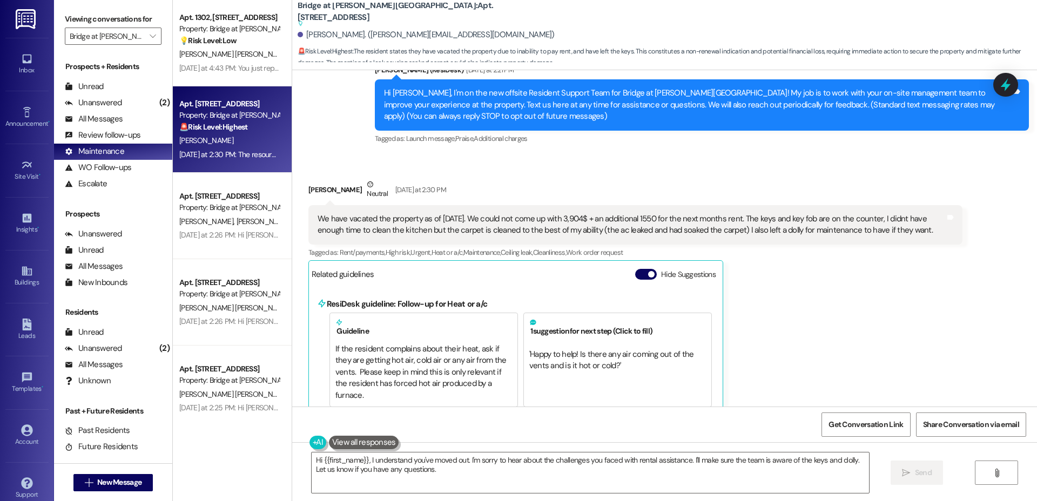
scroll to position [0, 0]
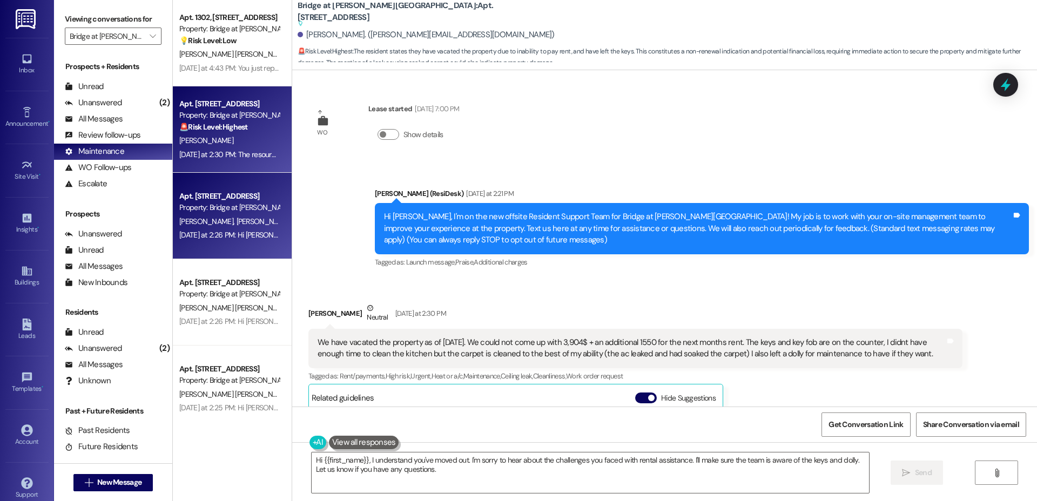
click at [242, 197] on div "Apt. [STREET_ADDRESS]" at bounding box center [229, 196] width 100 height 11
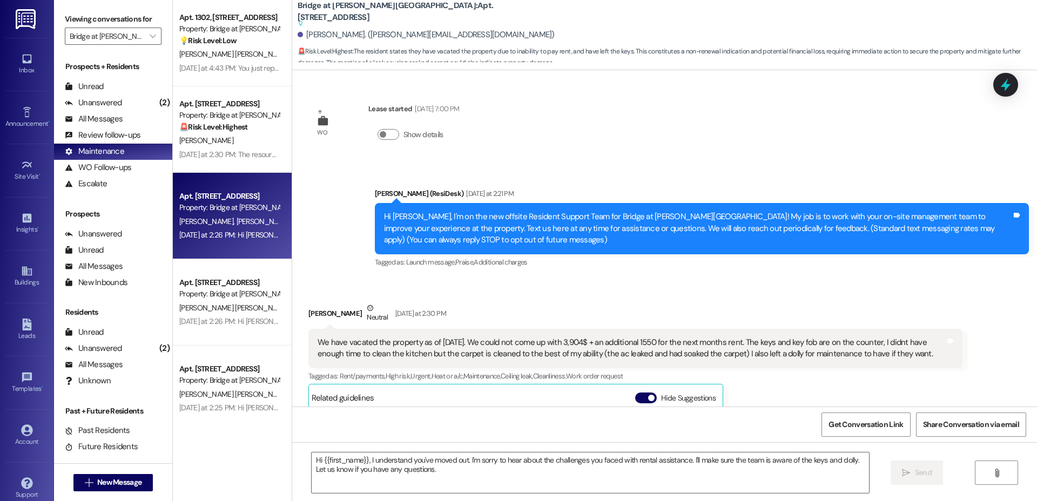
type textarea "Fetching suggested responses. Please feel free to read through the conversation…"
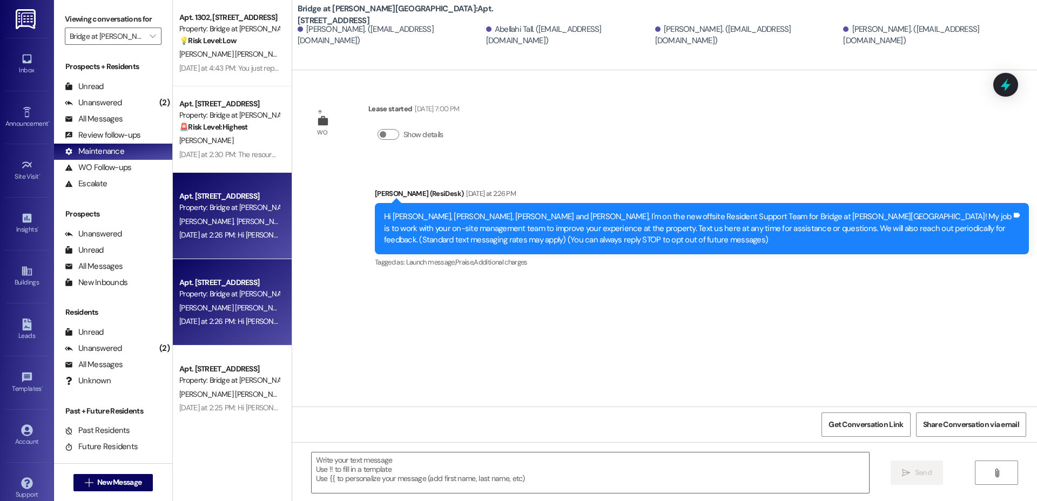
click at [218, 313] on div "[PERSON_NAME] [PERSON_NAME]" at bounding box center [229, 309] width 102 height 14
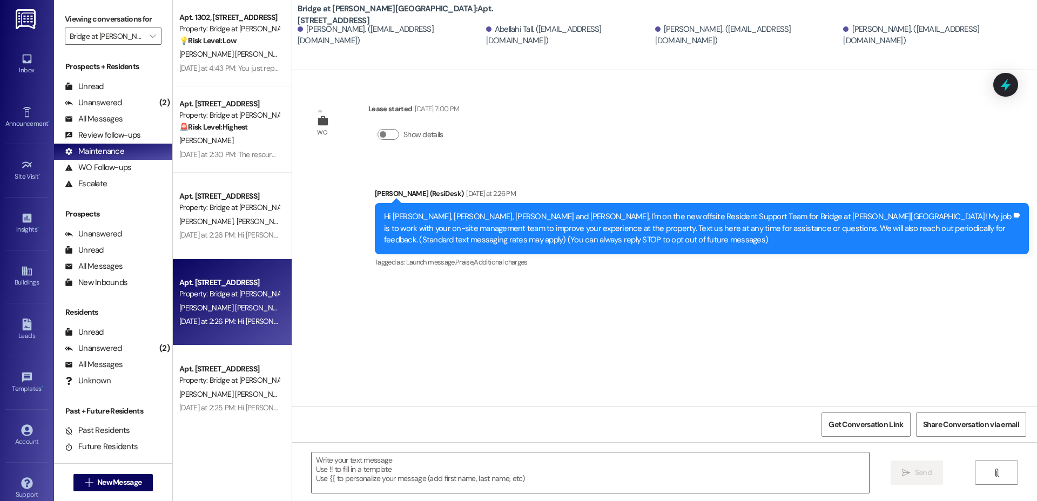
type textarea "Fetching suggested responses. Please feel free to read through the conversation…"
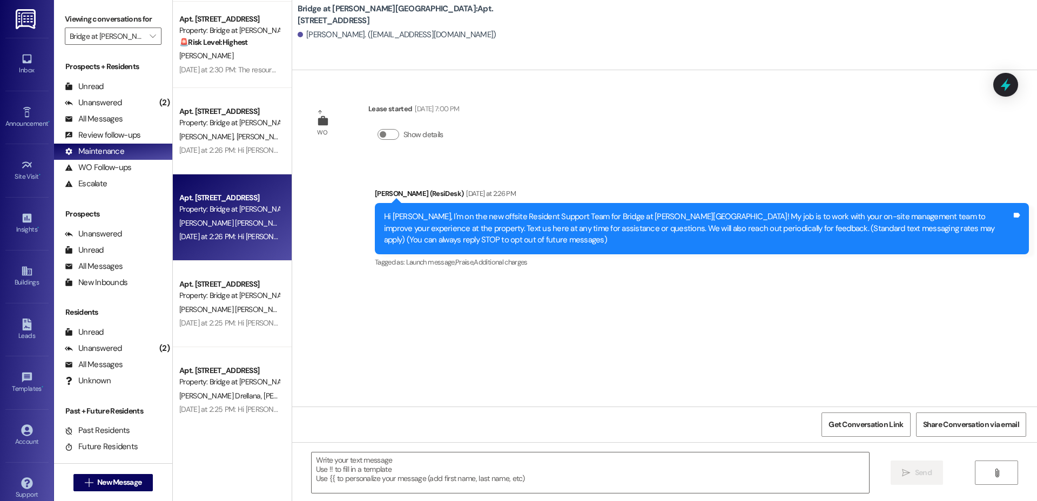
scroll to position [143, 0]
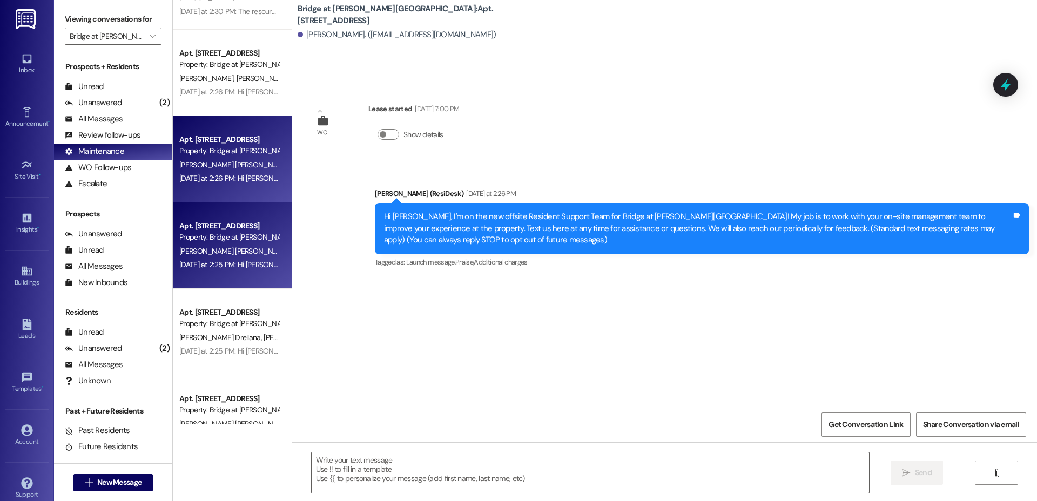
click at [202, 266] on div "[DATE] at 2:25 PM: Hi [PERSON_NAME], I'm on the new offsite Resident Support Te…" at bounding box center [870, 265] width 1382 height 10
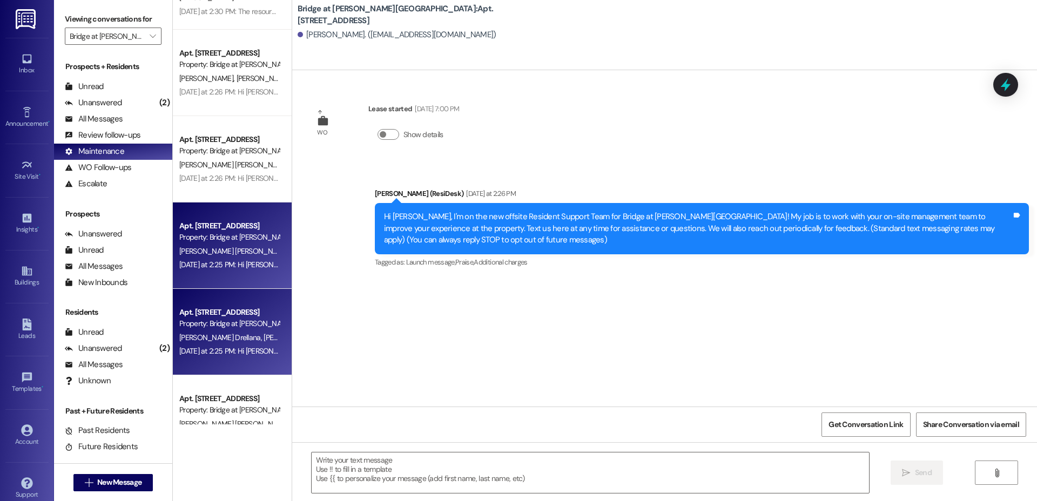
type textarea "Fetching suggested responses. Please feel free to read through the conversation…"
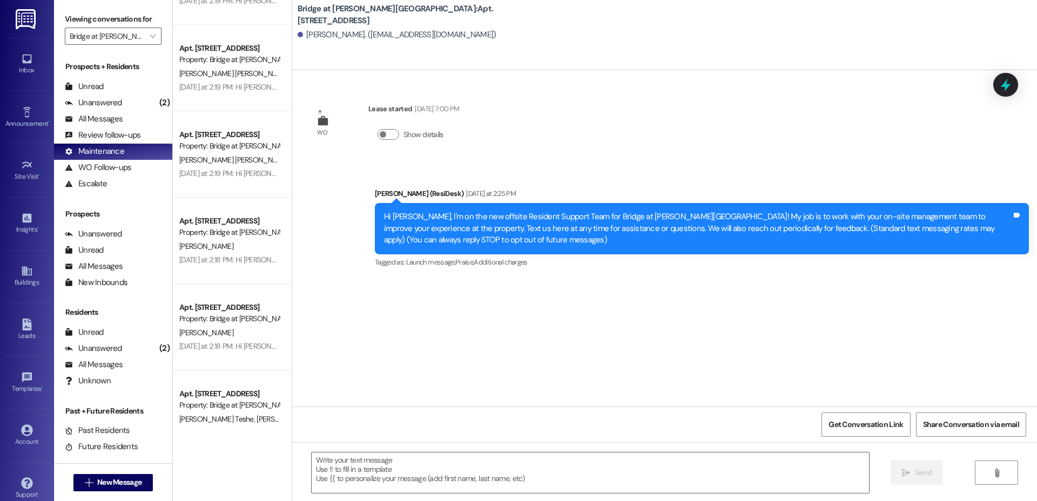
scroll to position [1996, 0]
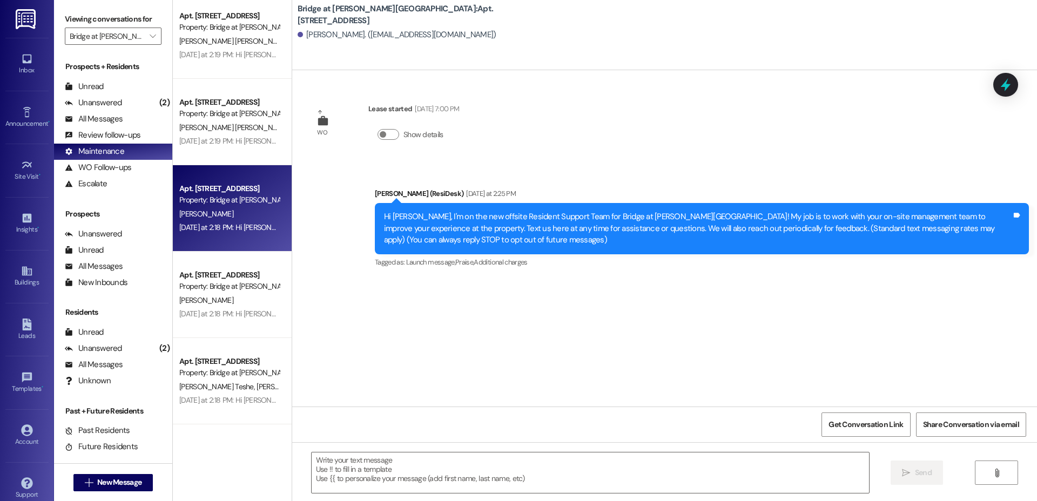
click at [217, 244] on div "Apt. 10205, [STREET_ADDRESS] Property: Bridge at [PERSON_NAME][GEOGRAPHIC_DATA]…" at bounding box center [232, 208] width 119 height 86
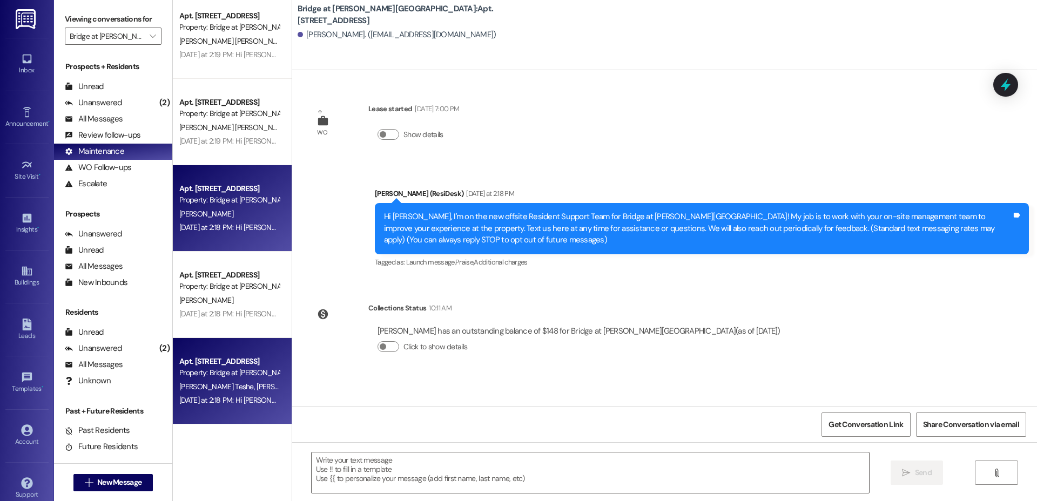
click at [187, 382] on span "[PERSON_NAME] Teshe" at bounding box center [217, 387] width 77 height 10
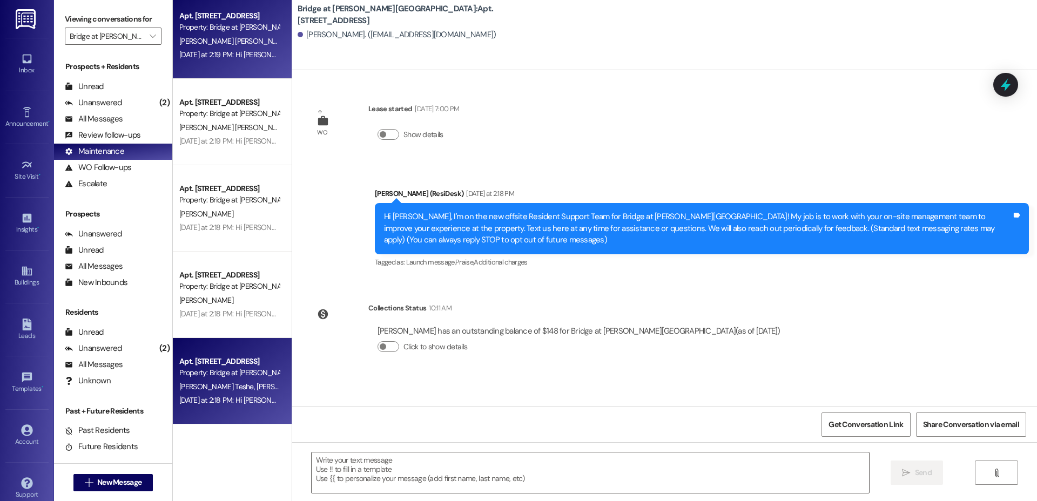
type textarea "Fetching suggested responses. Please feel free to read through the conversation…"
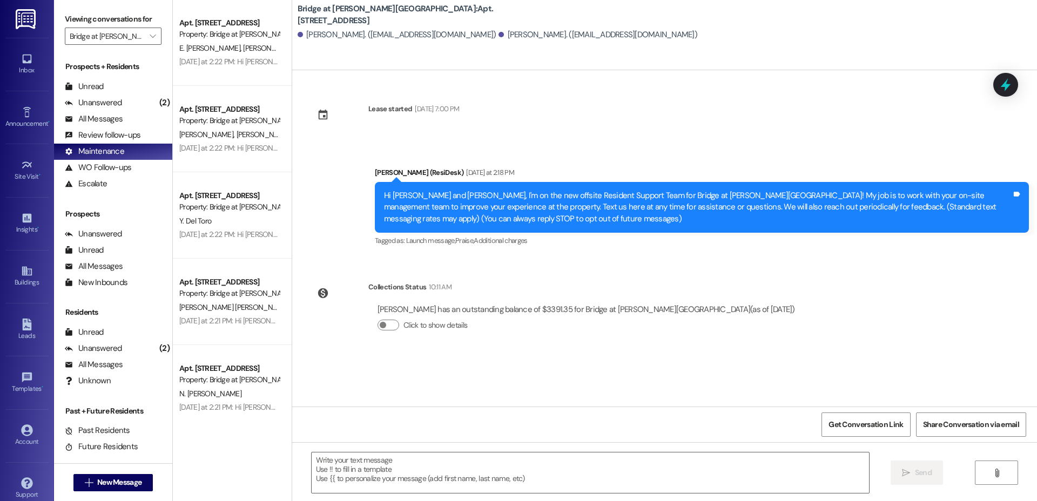
scroll to position [347, 0]
click at [223, 47] on span "[PERSON_NAME] [PERSON_NAME]" at bounding box center [234, 47] width 110 height 10
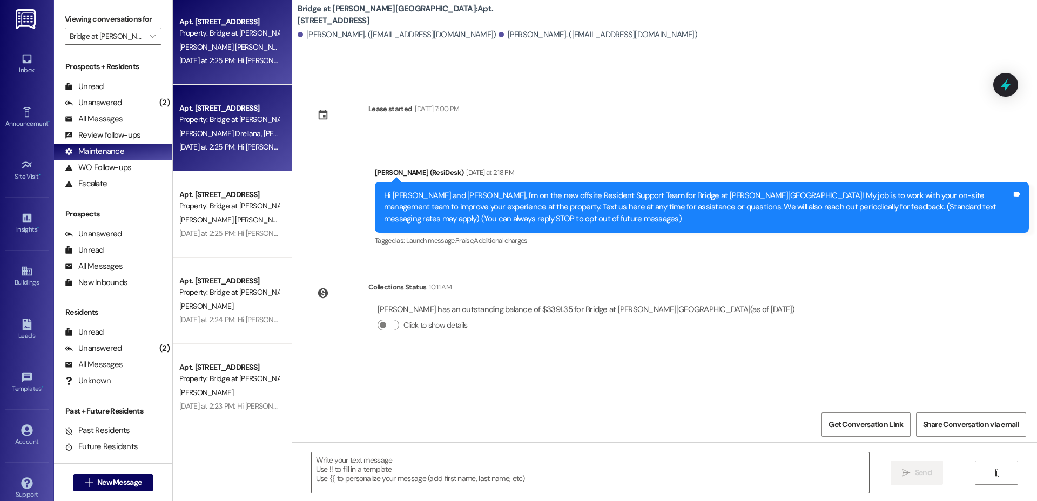
type textarea "Fetching suggested responses. Please feel free to read through the conversation…"
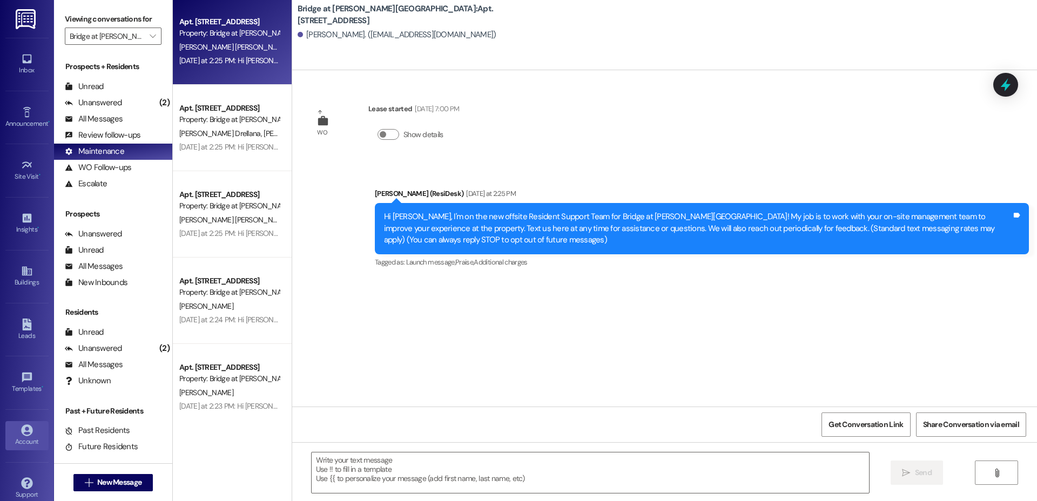
click at [29, 434] on icon at bounding box center [26, 430] width 11 height 11
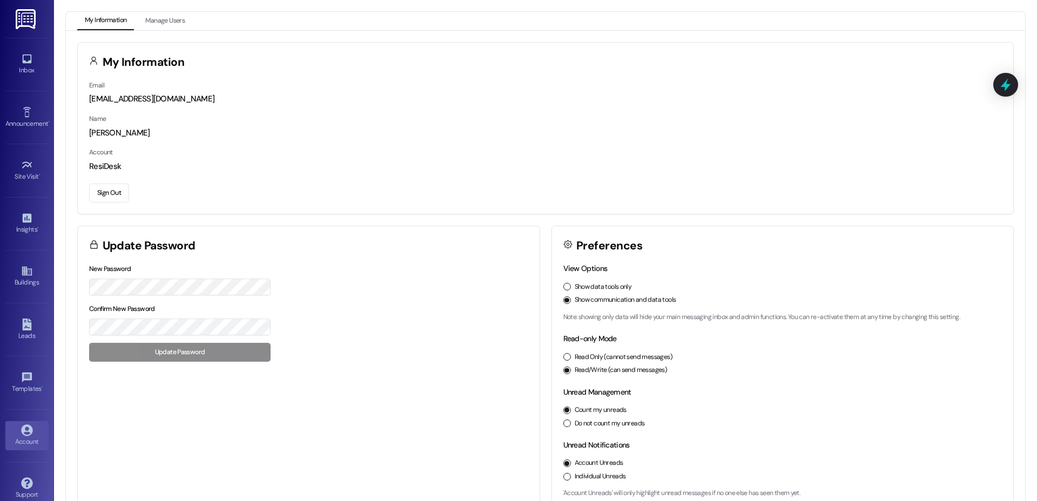
drag, startPoint x: 168, startPoint y: 4, endPoint x: 108, endPoint y: 127, distance: 137.0
click at [164, 8] on div "My Information Manage Users My Information Email [EMAIL_ADDRESS][DOMAIN_NAME] N…" at bounding box center [545, 250] width 983 height 501
click at [111, 190] on button "Sign Out" at bounding box center [109, 193] width 40 height 19
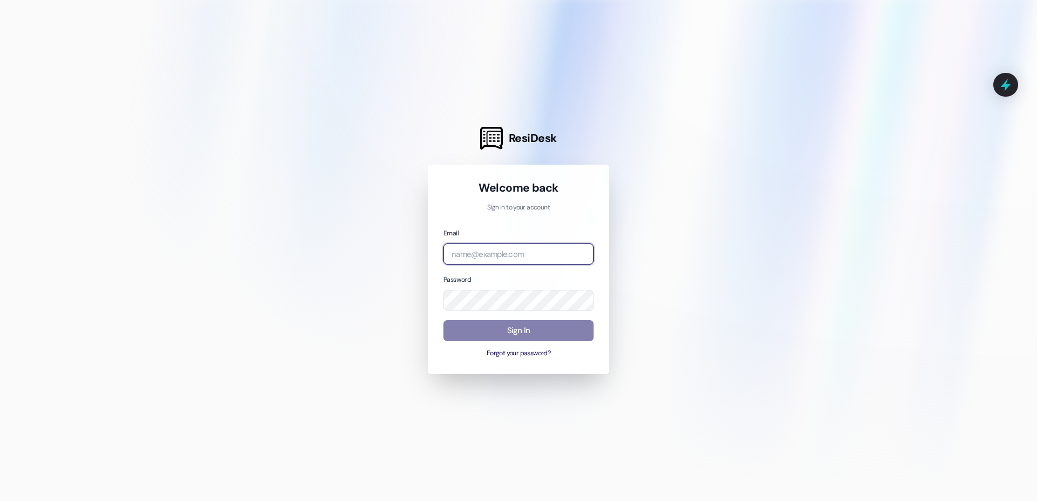
click at [570, 258] on input "email" at bounding box center [519, 254] width 150 height 21
type input "[EMAIL_ADDRESS][DOMAIN_NAME]"
